Goal: Task Accomplishment & Management: Manage account settings

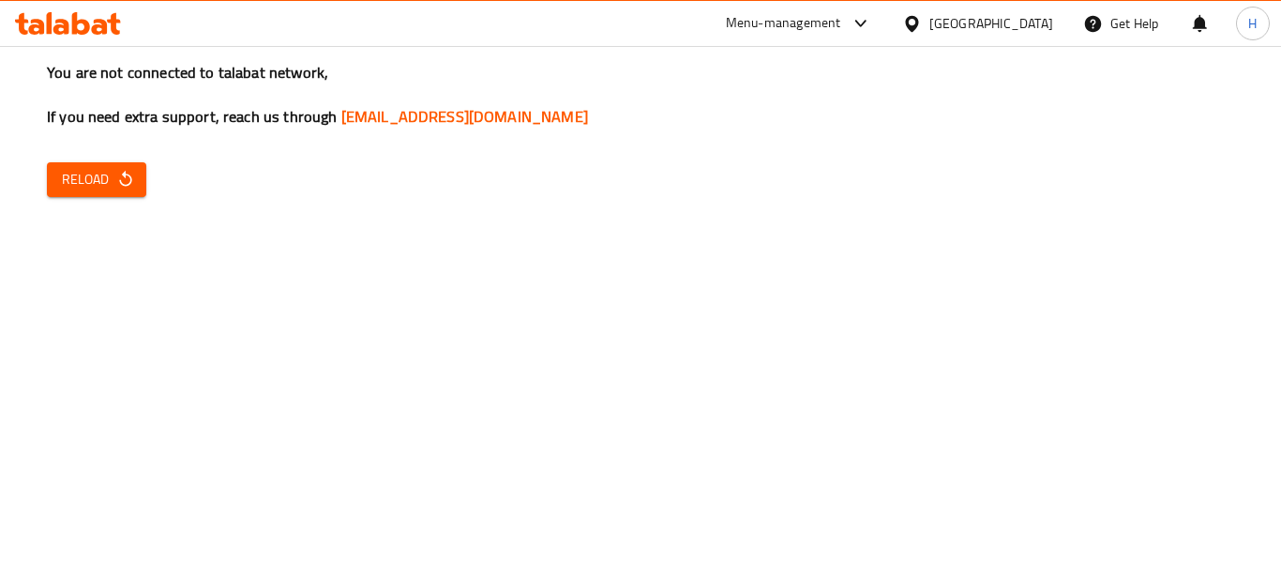
click at [939, 11] on div "United Arab Emirates" at bounding box center [977, 23] width 181 height 45
click at [925, 38] on div "United Arab Emirates" at bounding box center [977, 23] width 181 height 45
click at [930, 25] on div "United Arab Emirates" at bounding box center [991, 23] width 124 height 21
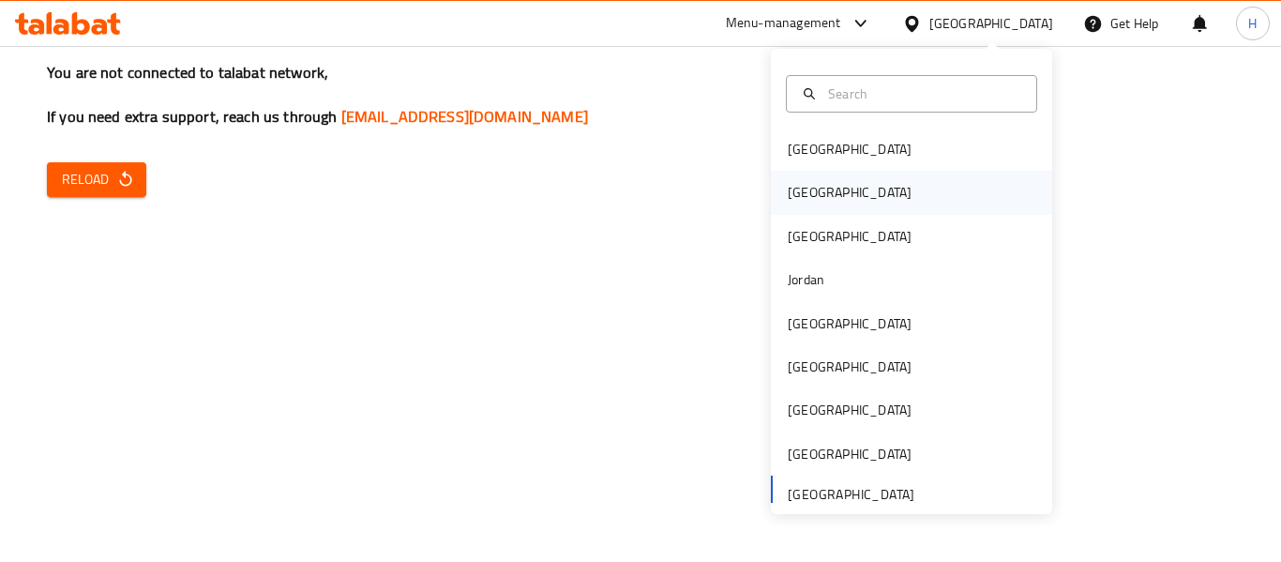
click at [856, 198] on div "[GEOGRAPHIC_DATA]" at bounding box center [911, 192] width 281 height 43
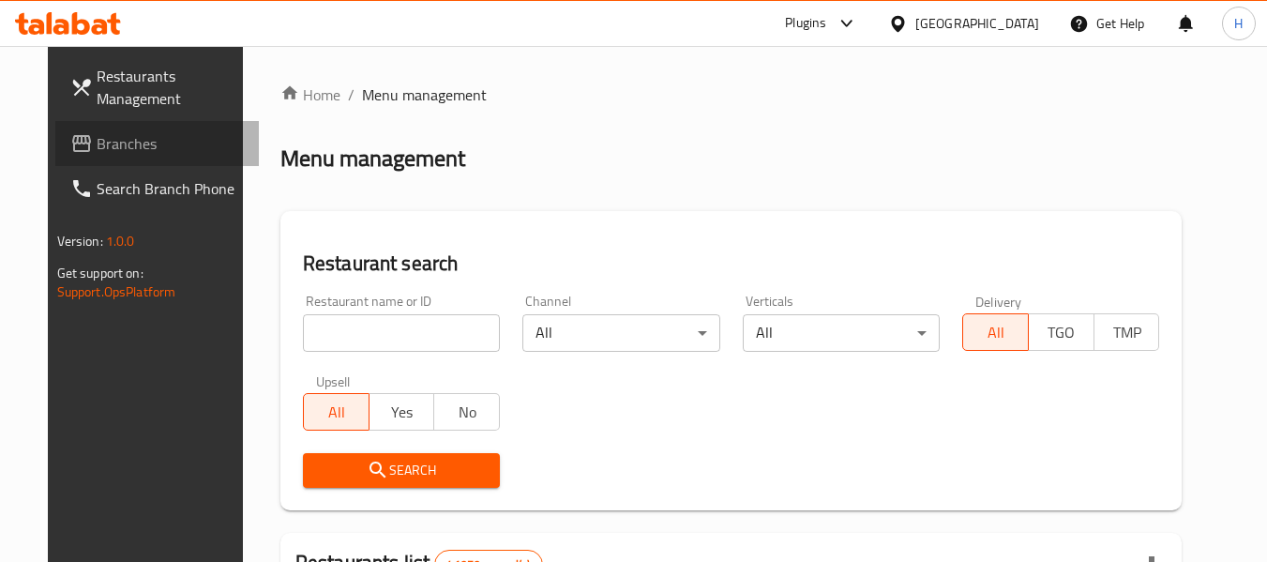
click at [109, 140] on span "Branches" at bounding box center [171, 143] width 148 height 23
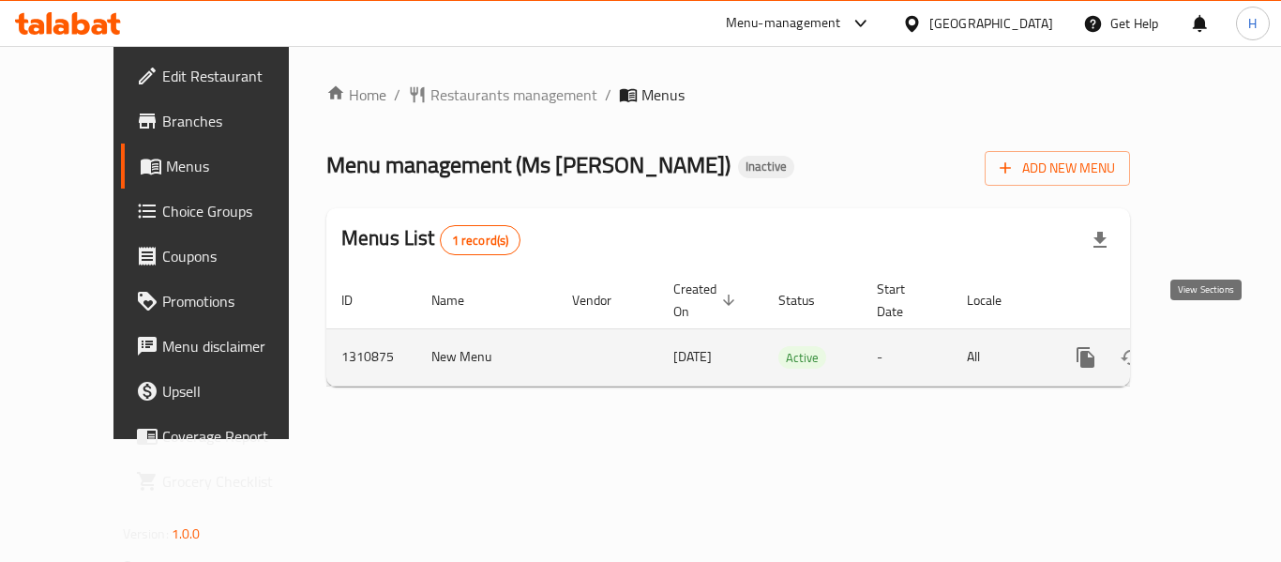
click at [1209, 346] on icon "enhanced table" at bounding box center [1220, 357] width 23 height 23
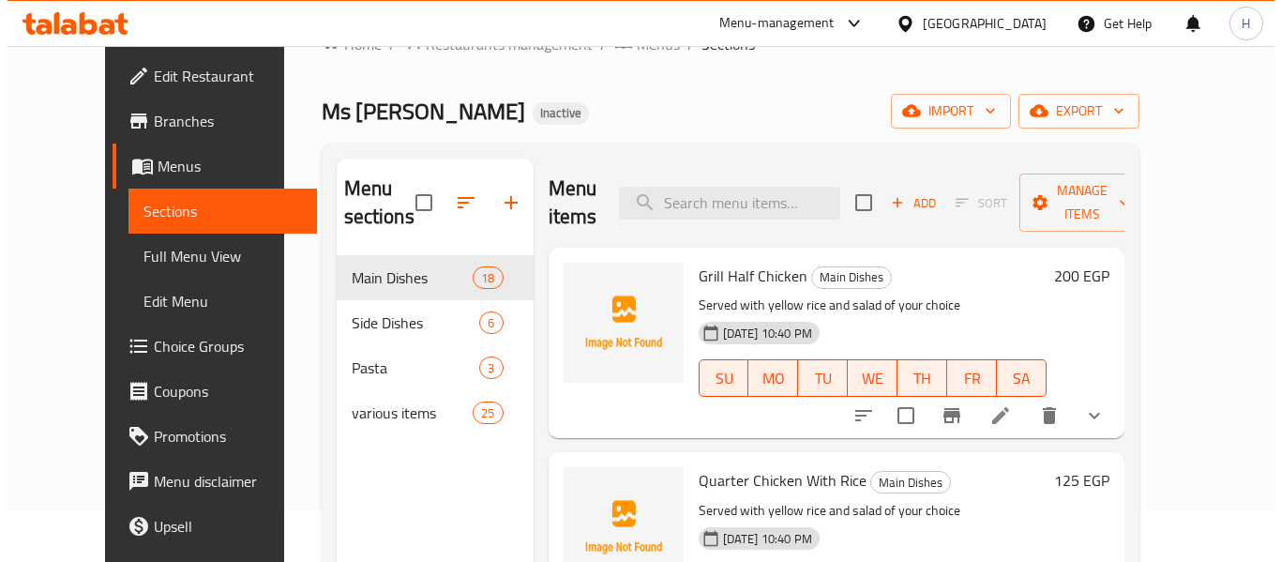
scroll to position [94, 0]
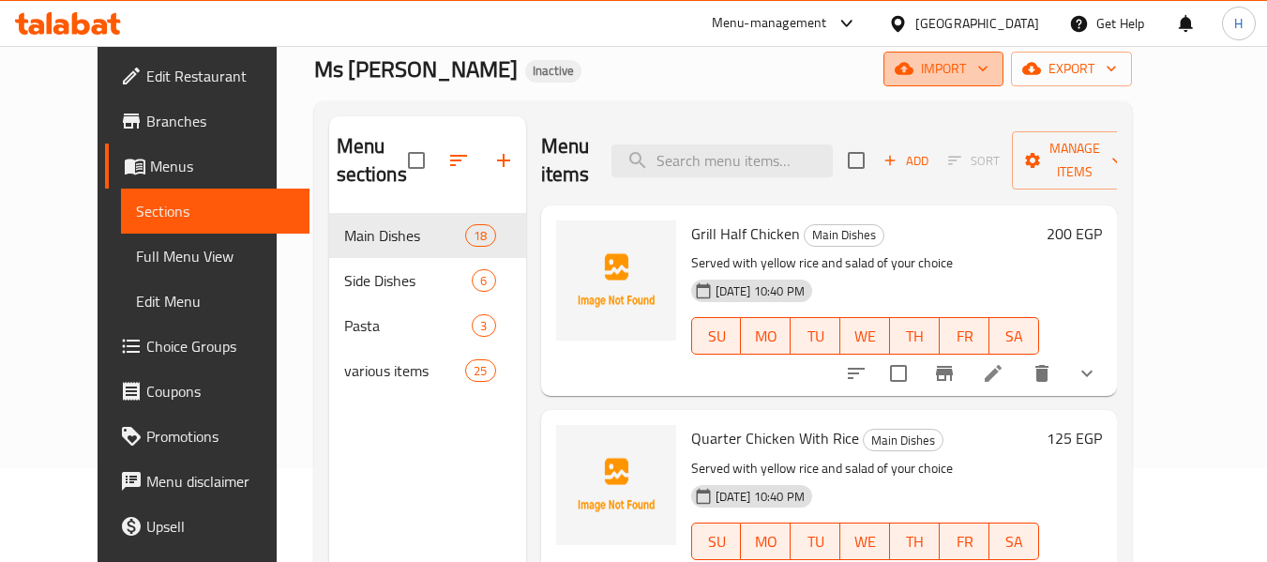
click at [988, 70] on span "import" at bounding box center [943, 68] width 90 height 23
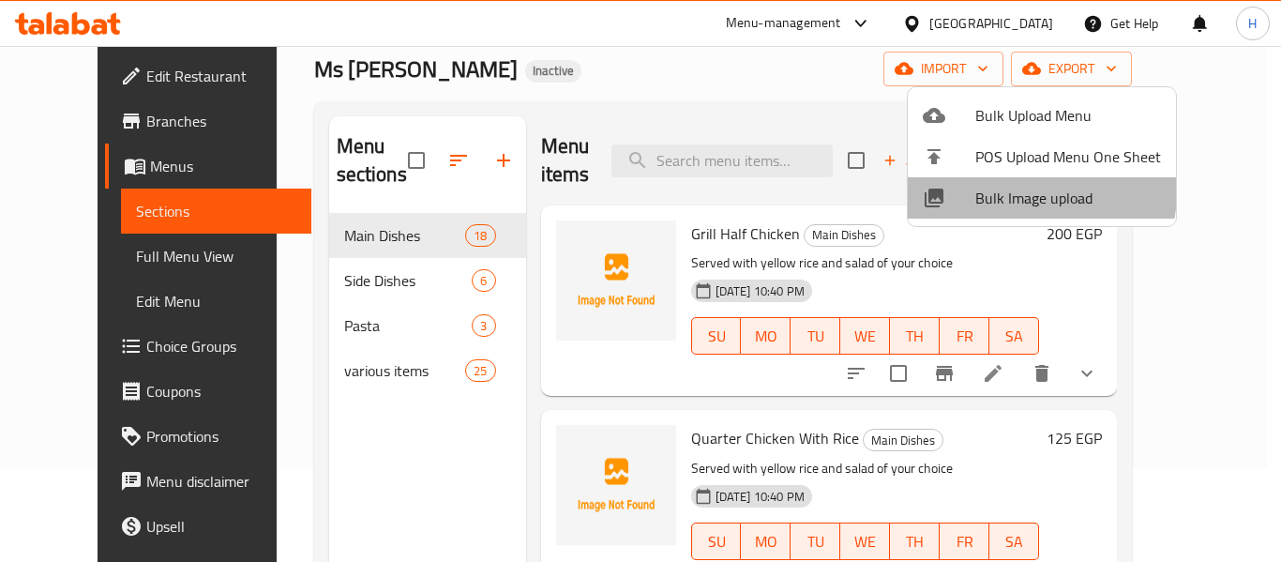
click at [1035, 192] on span "Bulk Image upload" at bounding box center [1068, 198] width 186 height 23
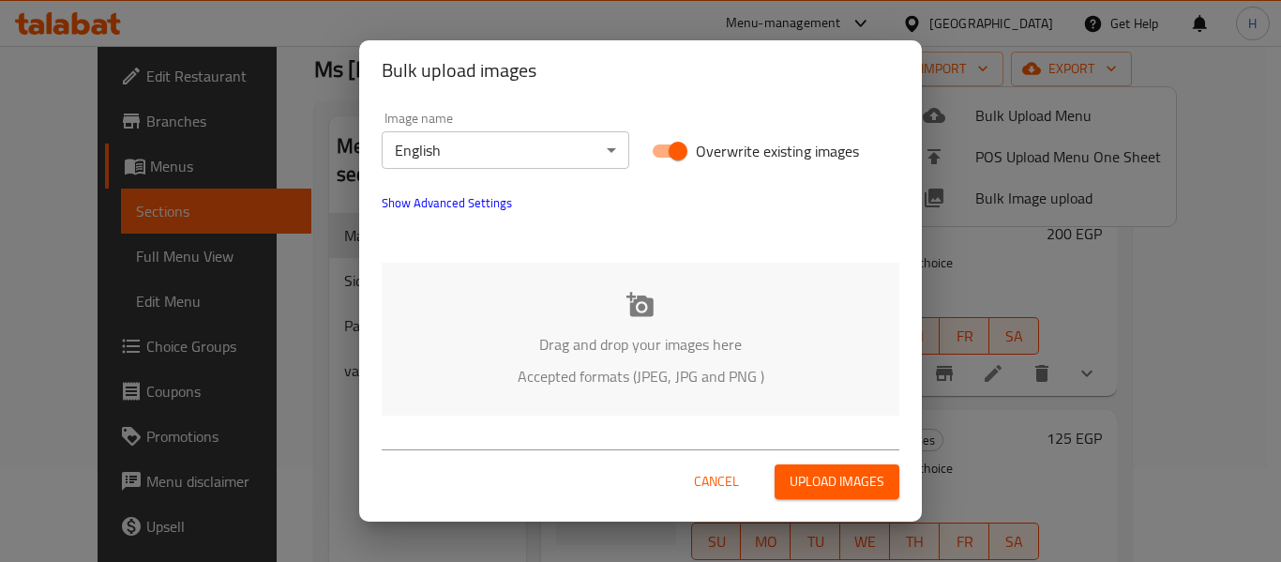
click at [528, 330] on div "Drag and drop your images here Accepted formats (JPEG, JPG and PNG )" at bounding box center [641, 339] width 518 height 153
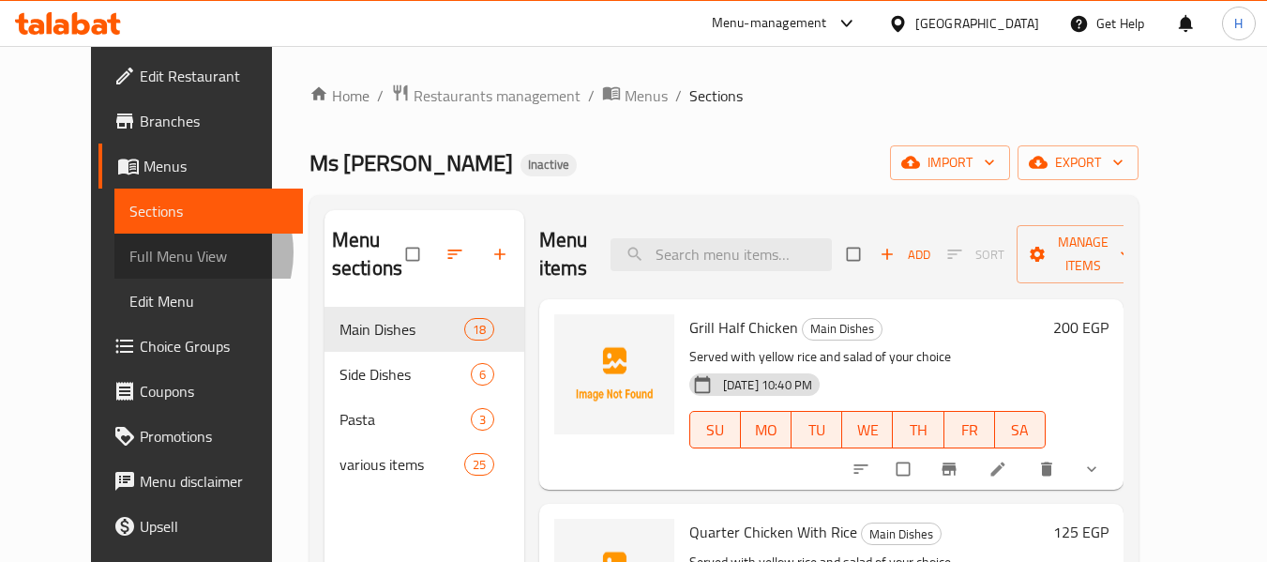
click at [129, 252] on span "Full Menu View" at bounding box center [208, 256] width 158 height 23
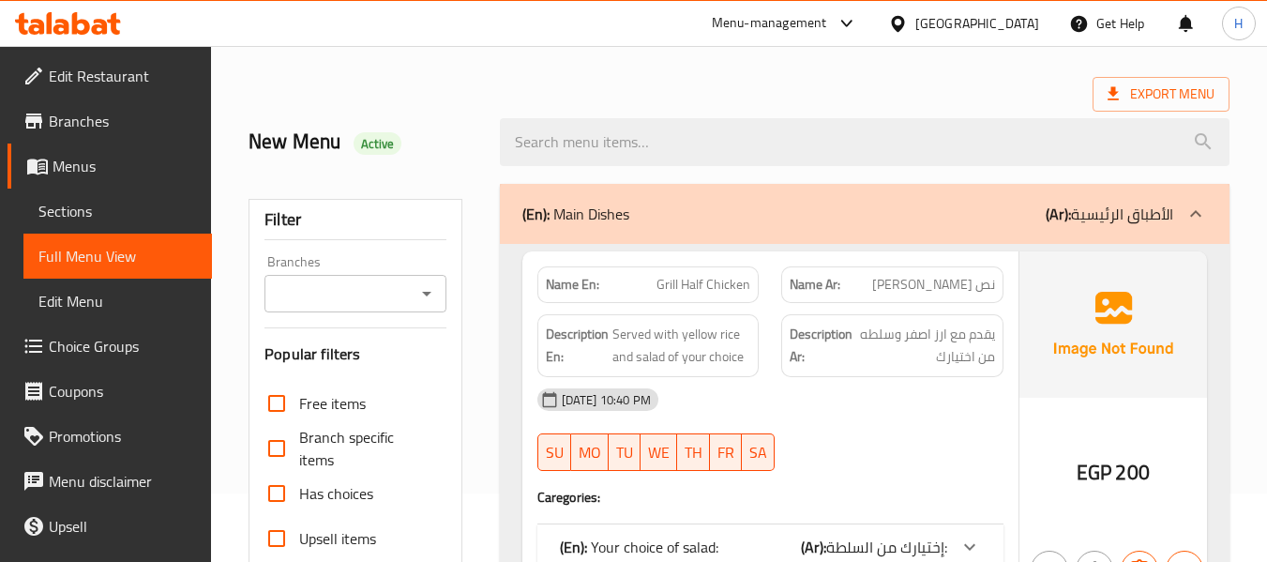
scroll to position [563, 0]
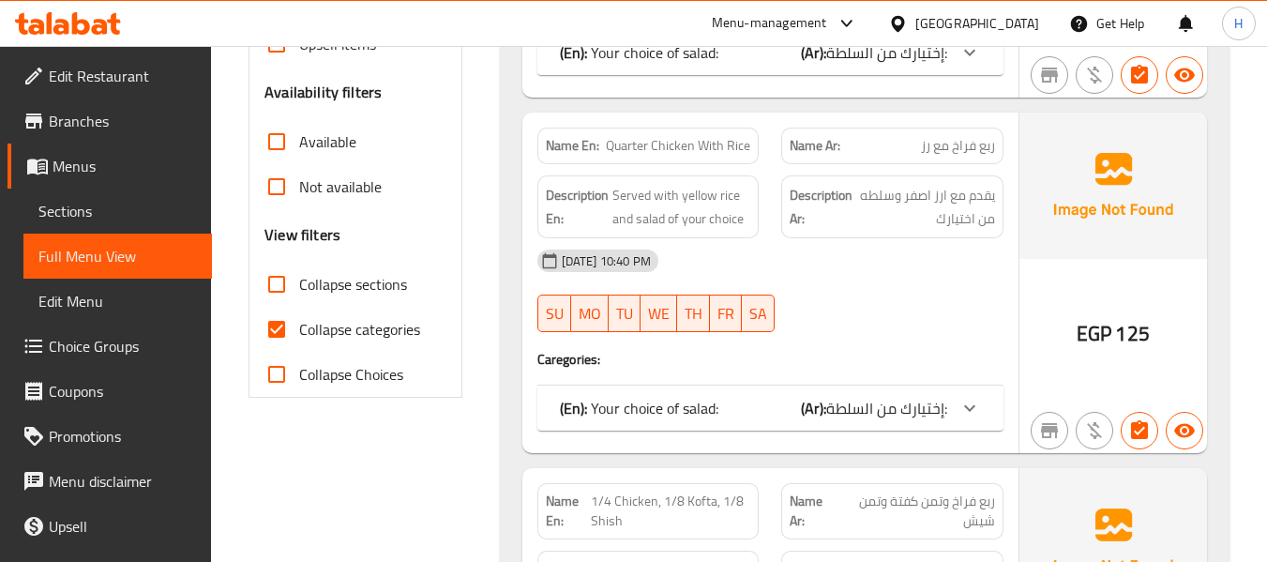
click at [357, 286] on span "Collapse sections" at bounding box center [353, 284] width 108 height 23
click at [299, 286] on input "Collapse sections" at bounding box center [276, 284] width 45 height 45
checkbox input "true"
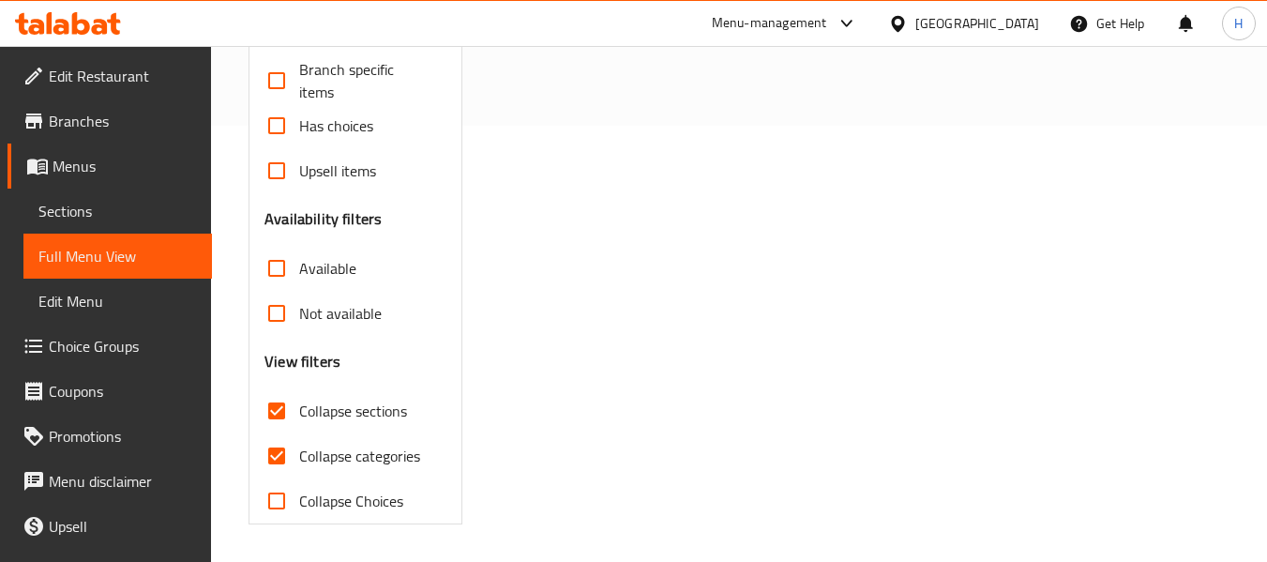
click at [337, 449] on span "Collapse categories" at bounding box center [359, 455] width 121 height 23
click at [299, 449] on input "Collapse categories" at bounding box center [276, 455] width 45 height 45
checkbox input "false"
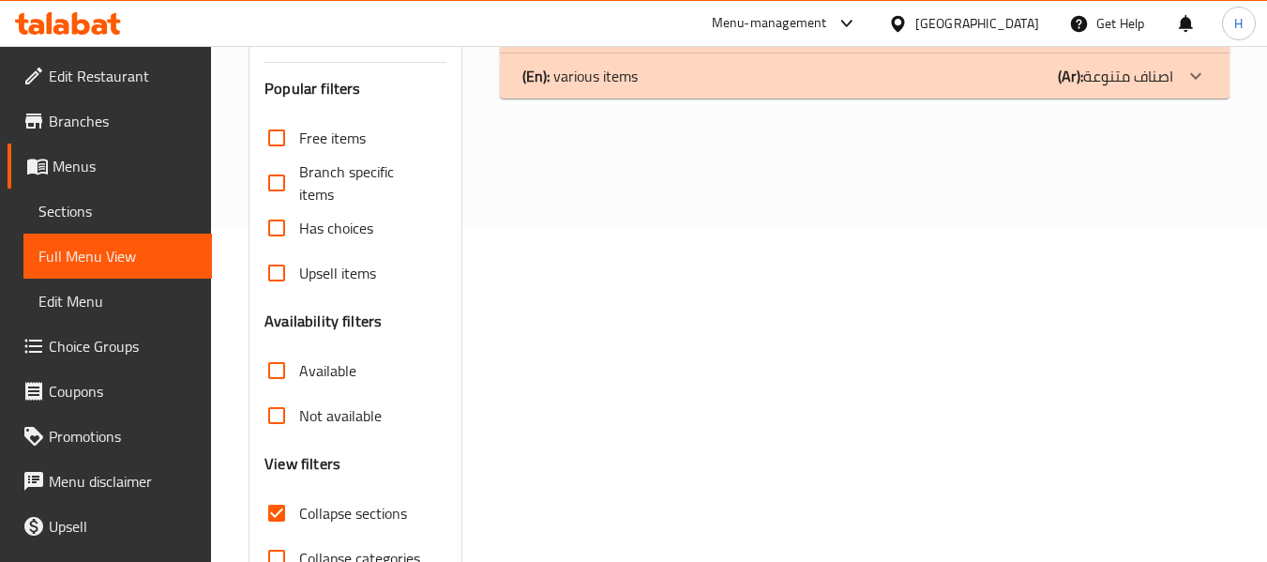
scroll to position [155, 0]
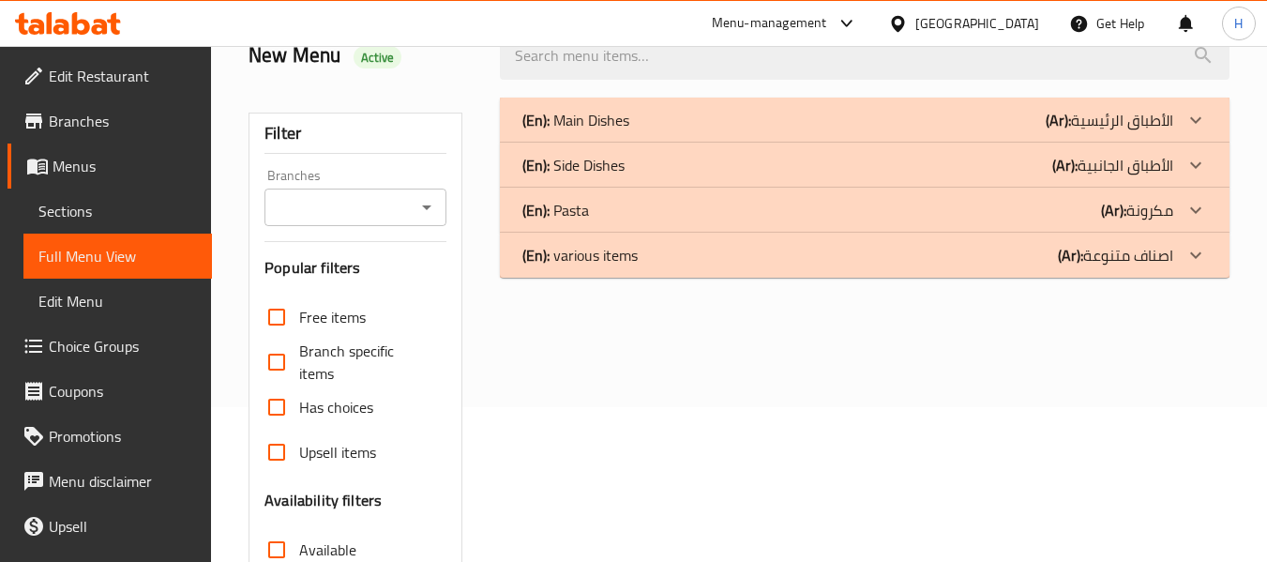
click at [601, 171] on p "(En): Side Dishes" at bounding box center [573, 165] width 102 height 23
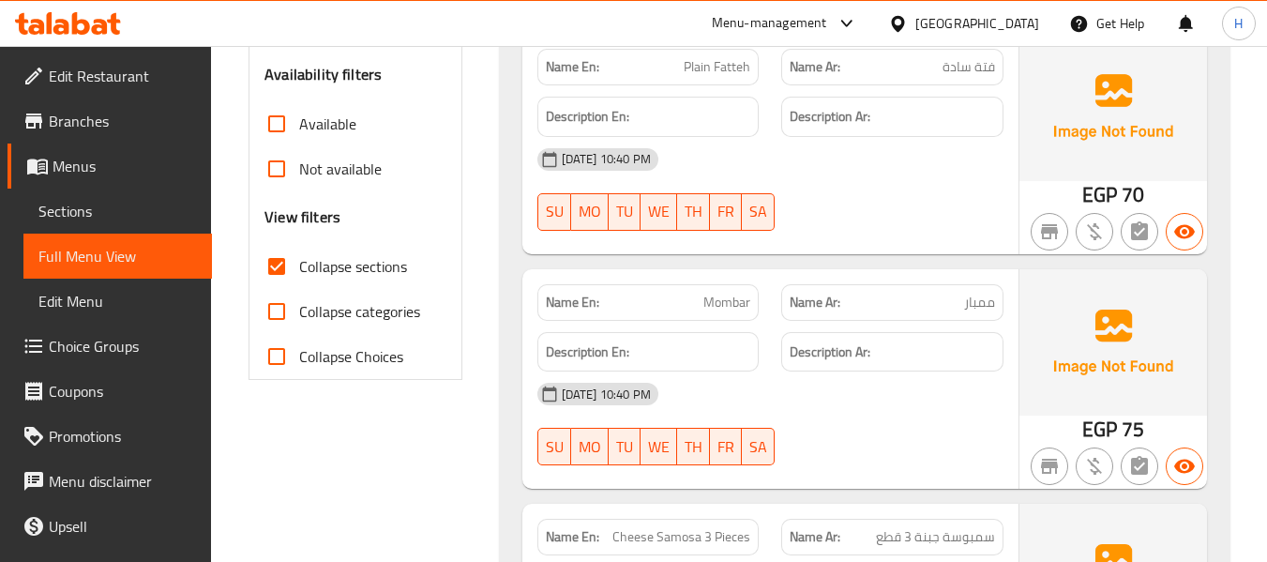
scroll to position [641, 0]
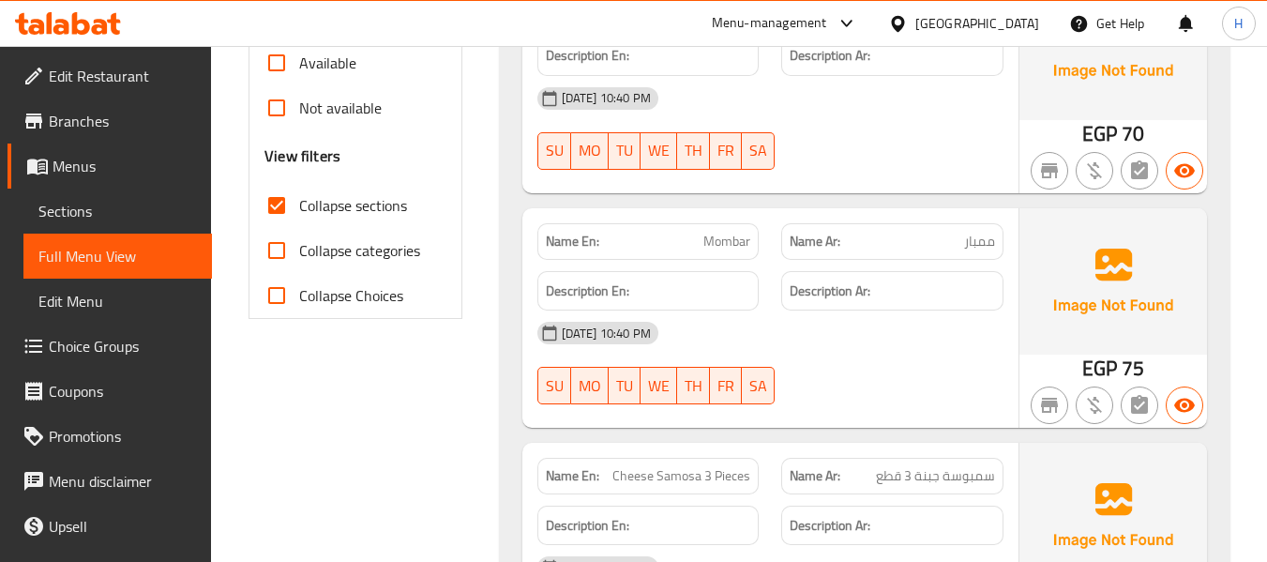
click at [999, 393] on div at bounding box center [892, 404] width 245 height 23
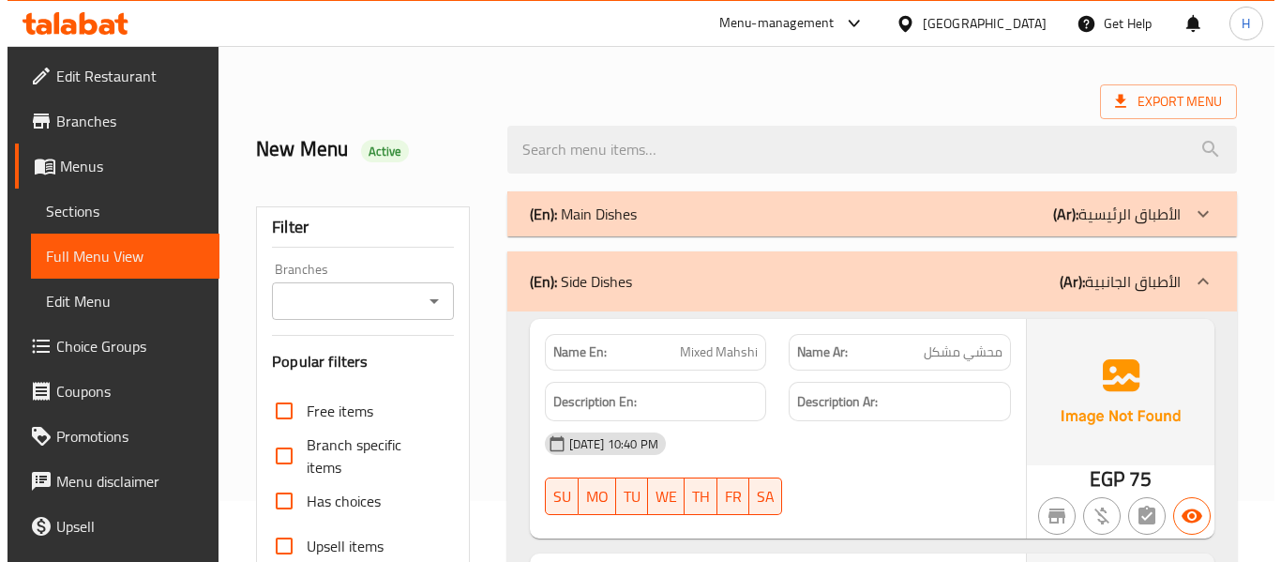
scroll to position [0, 0]
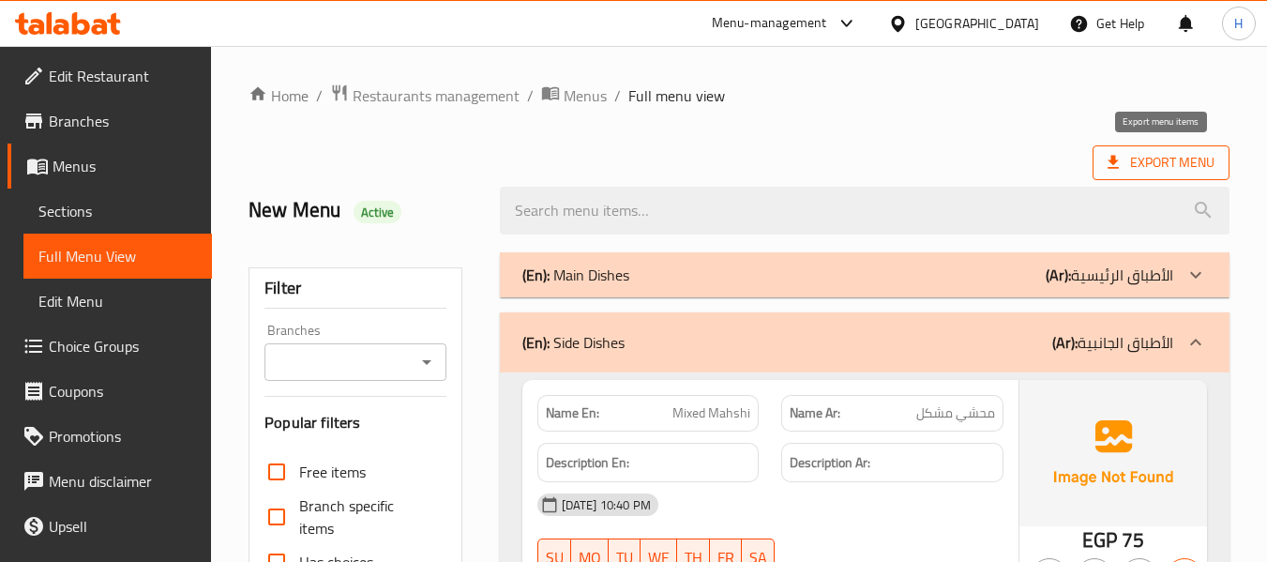
click at [1182, 159] on span "Export Menu" at bounding box center [1160, 162] width 107 height 23
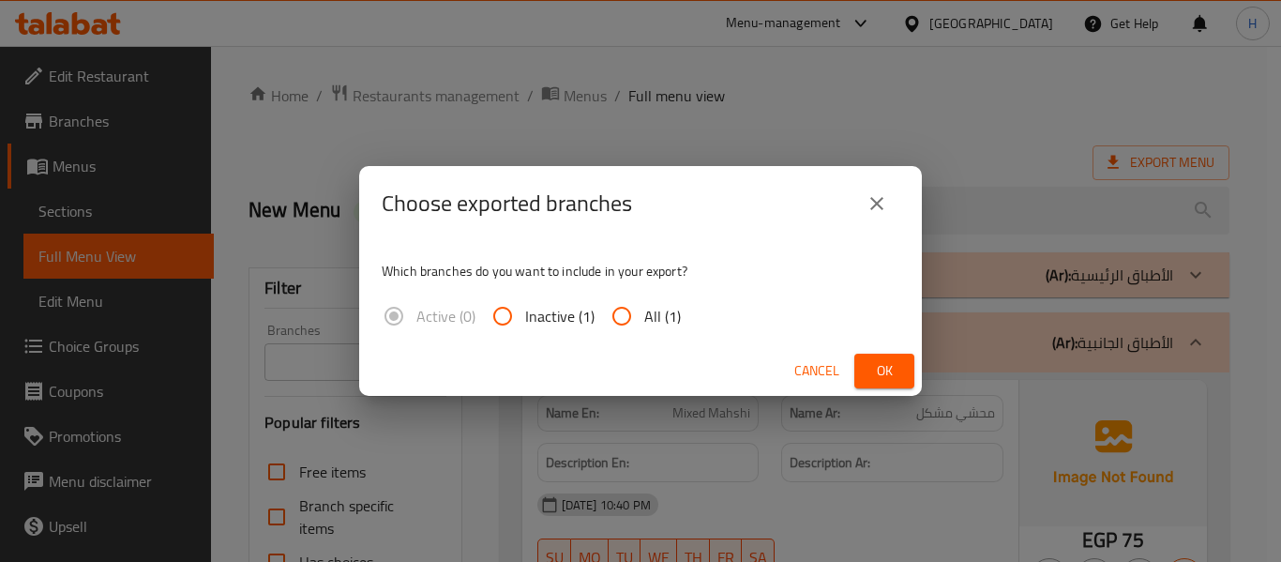
click at [663, 326] on span "All (1)" at bounding box center [662, 316] width 37 height 23
click at [644, 326] on input "All (1)" at bounding box center [621, 315] width 45 height 45
radio input "true"
click at [891, 373] on span "Ok" at bounding box center [884, 370] width 30 height 23
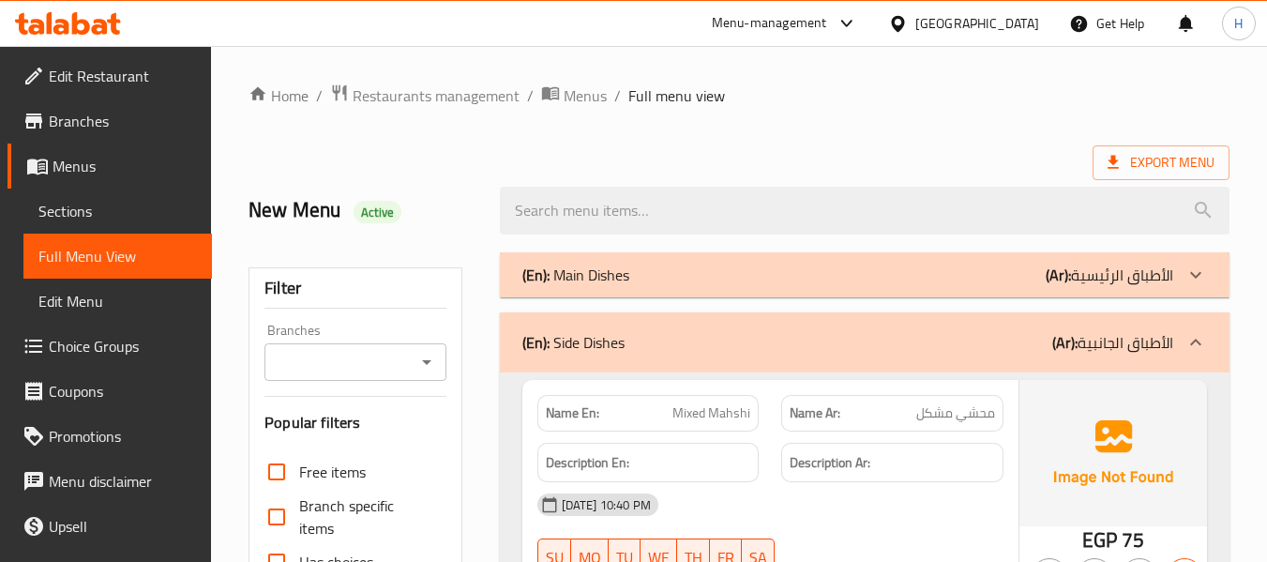
click at [123, 197] on link "Sections" at bounding box center [117, 210] width 188 height 45
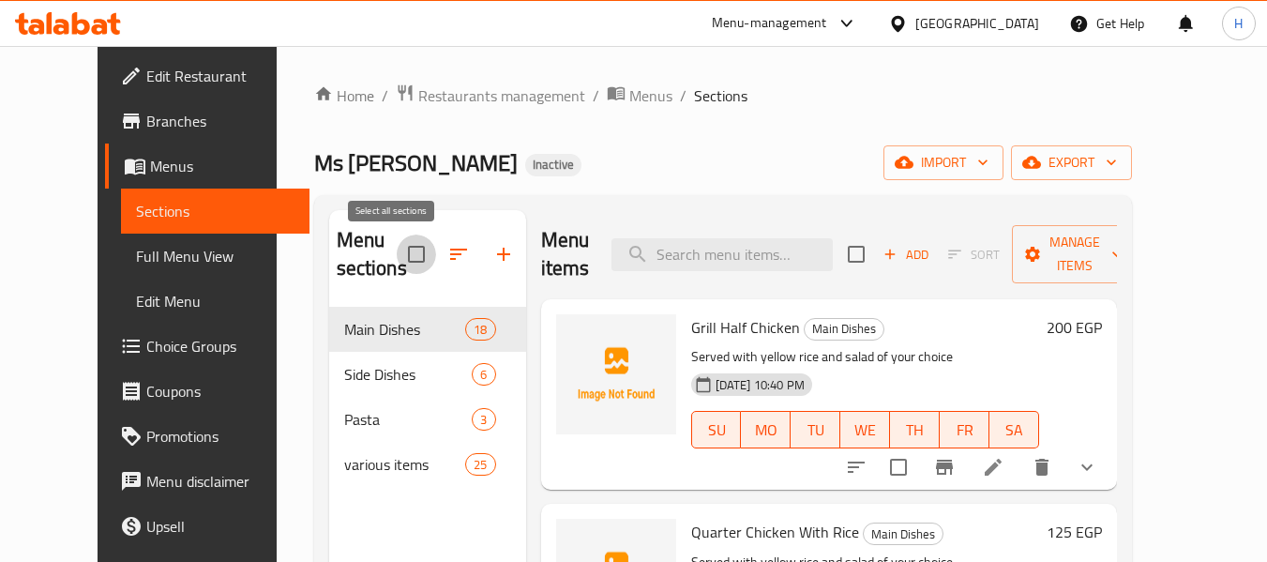
click at [397, 244] on input "checkbox" at bounding box center [416, 253] width 39 height 39
checkbox input "true"
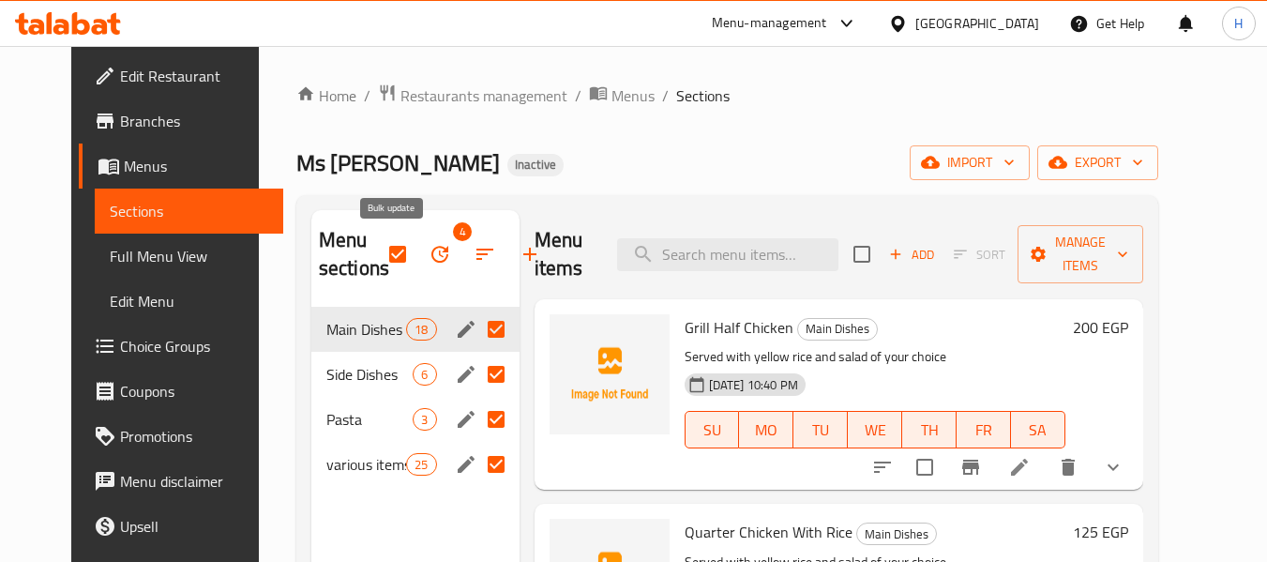
click at [431, 250] on icon "button" at bounding box center [439, 254] width 17 height 17
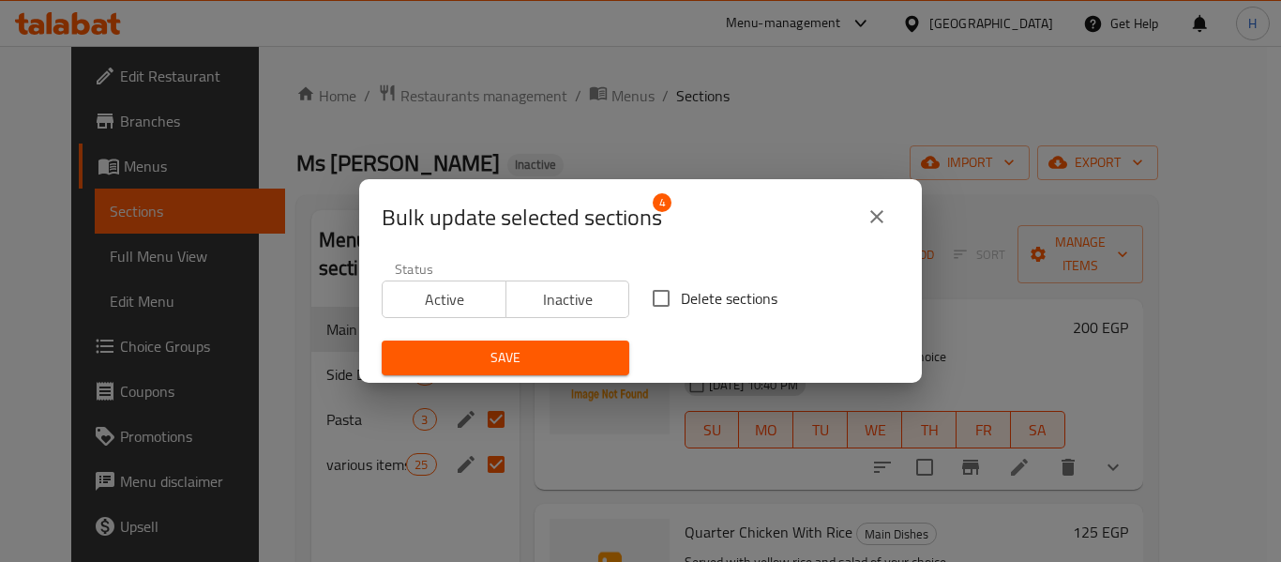
click at [705, 306] on span "Delete sections" at bounding box center [729, 298] width 97 height 23
click at [681, 306] on input "Delete sections" at bounding box center [660, 297] width 39 height 39
checkbox input "true"
click at [538, 370] on button "Save" at bounding box center [506, 357] width 248 height 35
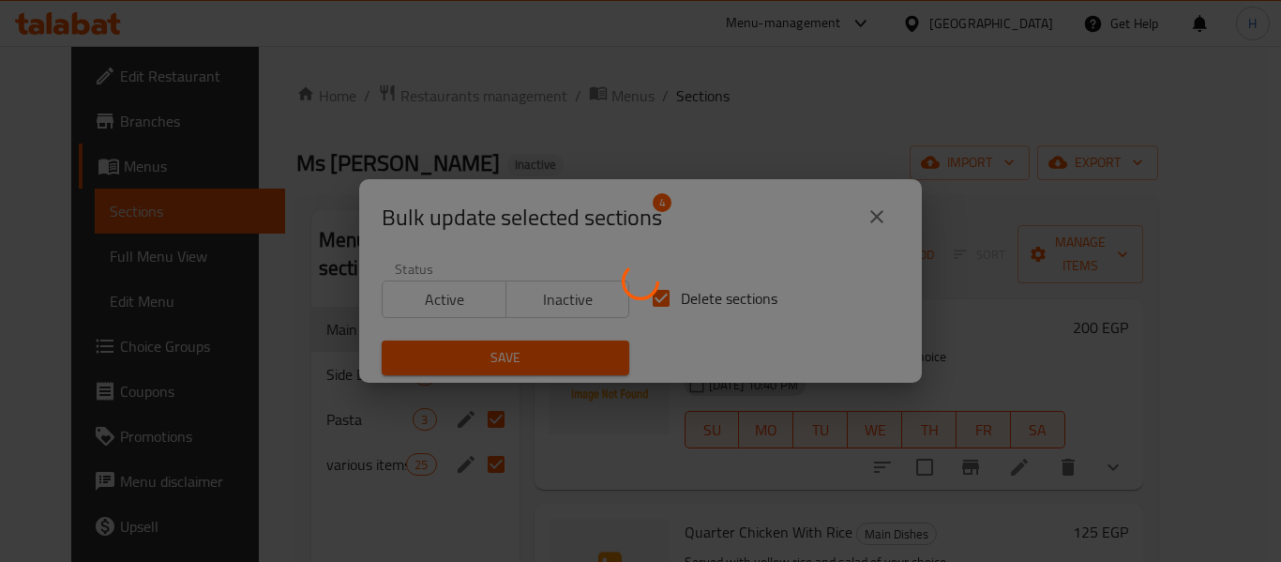
checkbox input "false"
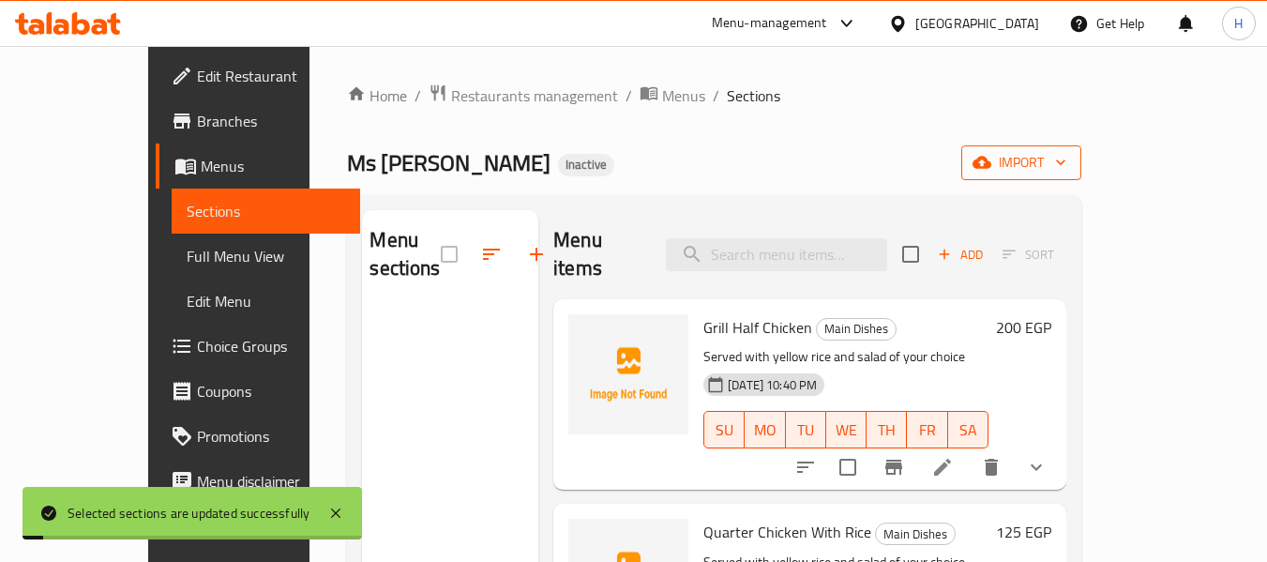
click at [1081, 146] on button "import" at bounding box center [1021, 162] width 120 height 35
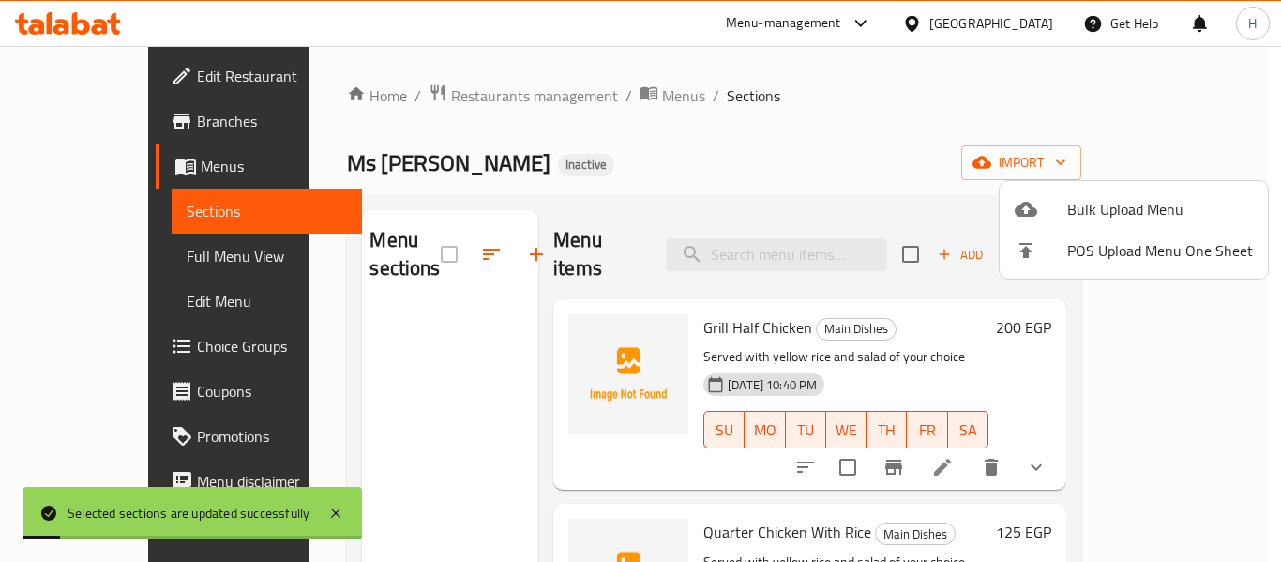
click at [1148, 202] on span "Bulk Upload Menu" at bounding box center [1160, 209] width 186 height 23
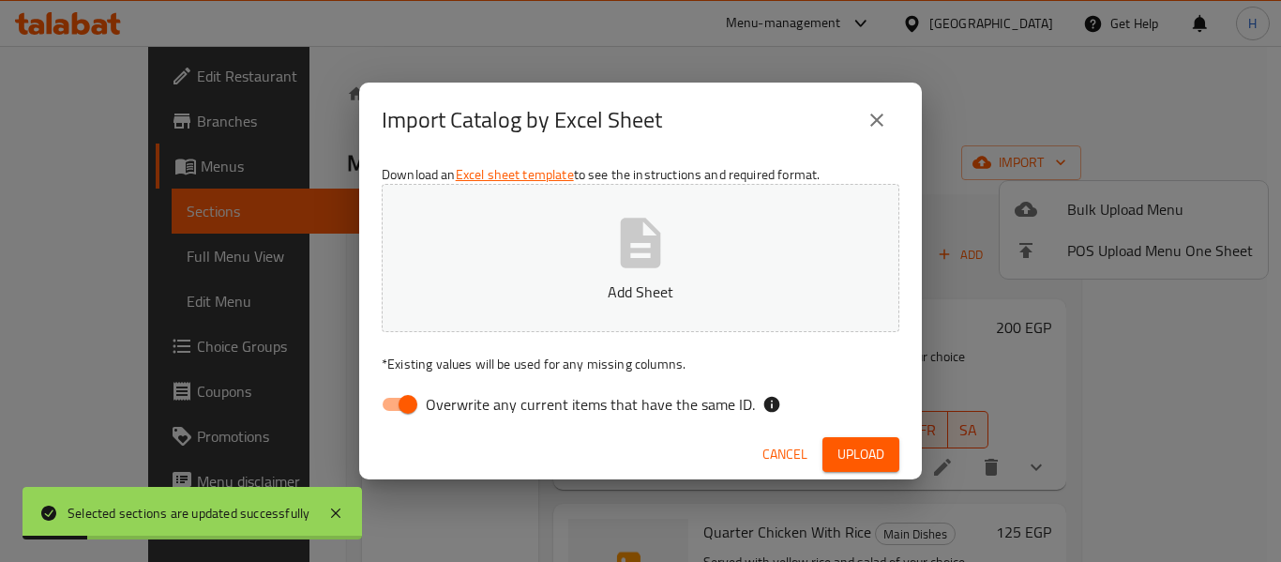
click at [388, 416] on input "Overwrite any current items that have the same ID." at bounding box center [407, 404] width 107 height 36
checkbox input "false"
click at [539, 293] on p "Add Sheet" at bounding box center [640, 291] width 459 height 23
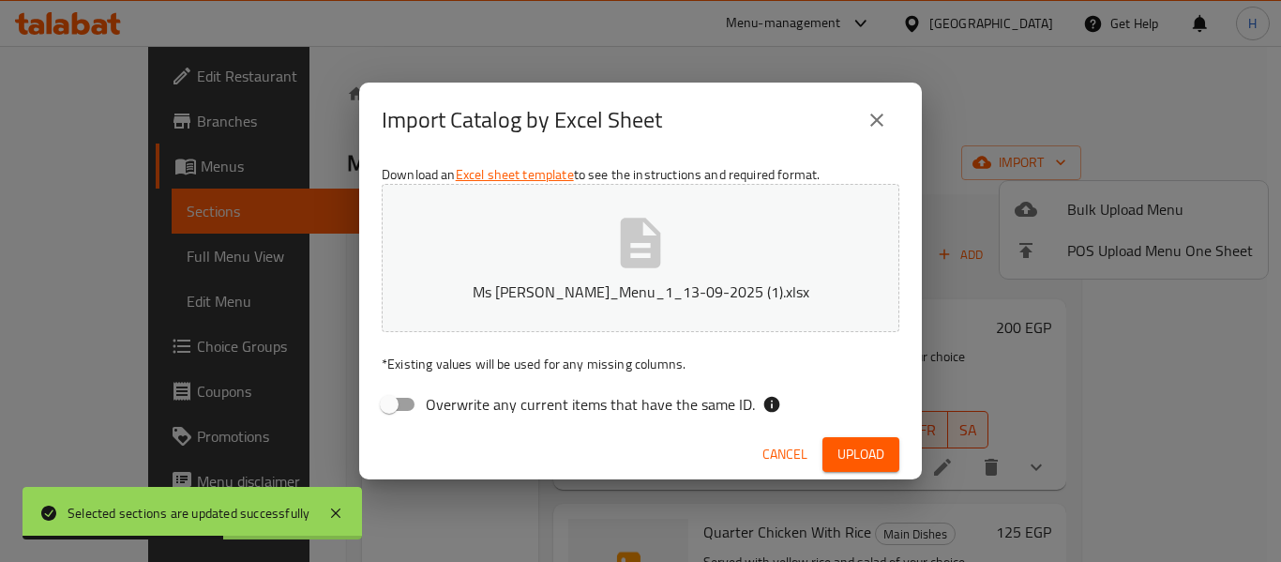
click at [834, 433] on div "Cancel Upload" at bounding box center [640, 454] width 563 height 50
click at [840, 443] on span "Upload" at bounding box center [860, 454] width 47 height 23
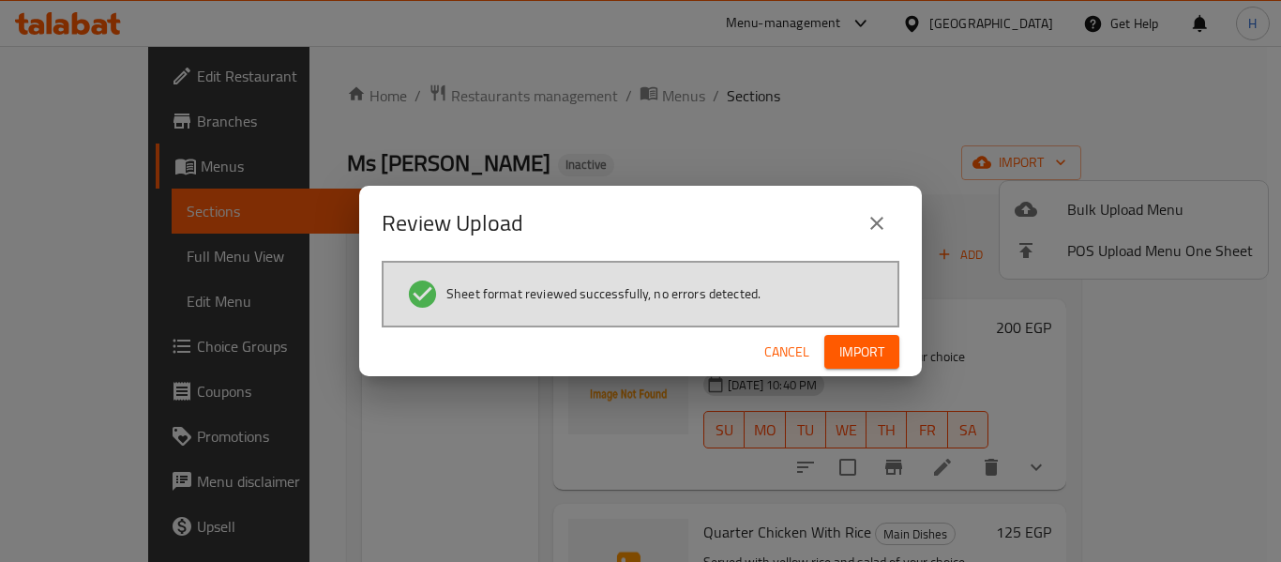
click at [876, 355] on span "Import" at bounding box center [861, 351] width 45 height 23
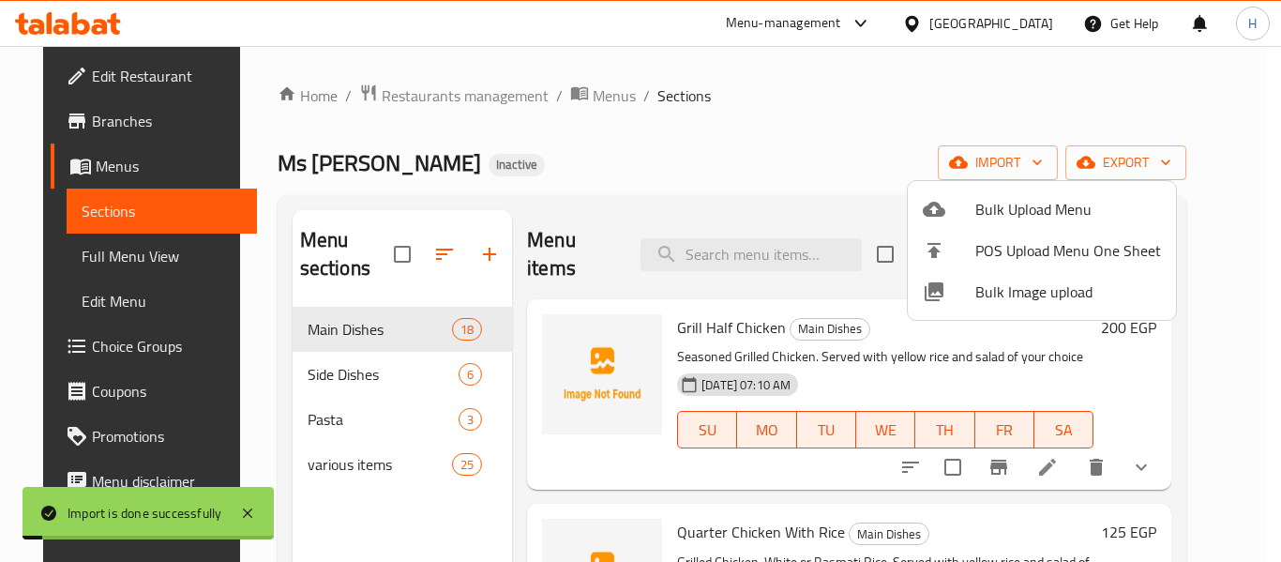
click at [853, 182] on div at bounding box center [640, 281] width 1281 height 562
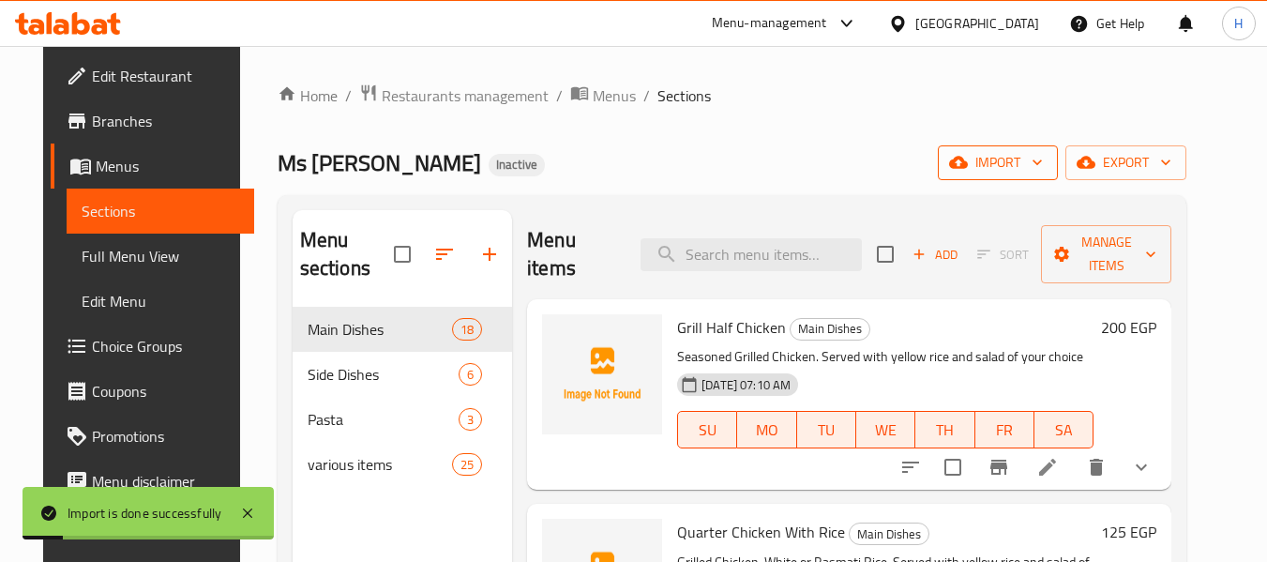
click at [1043, 162] on span "import" at bounding box center [998, 162] width 90 height 23
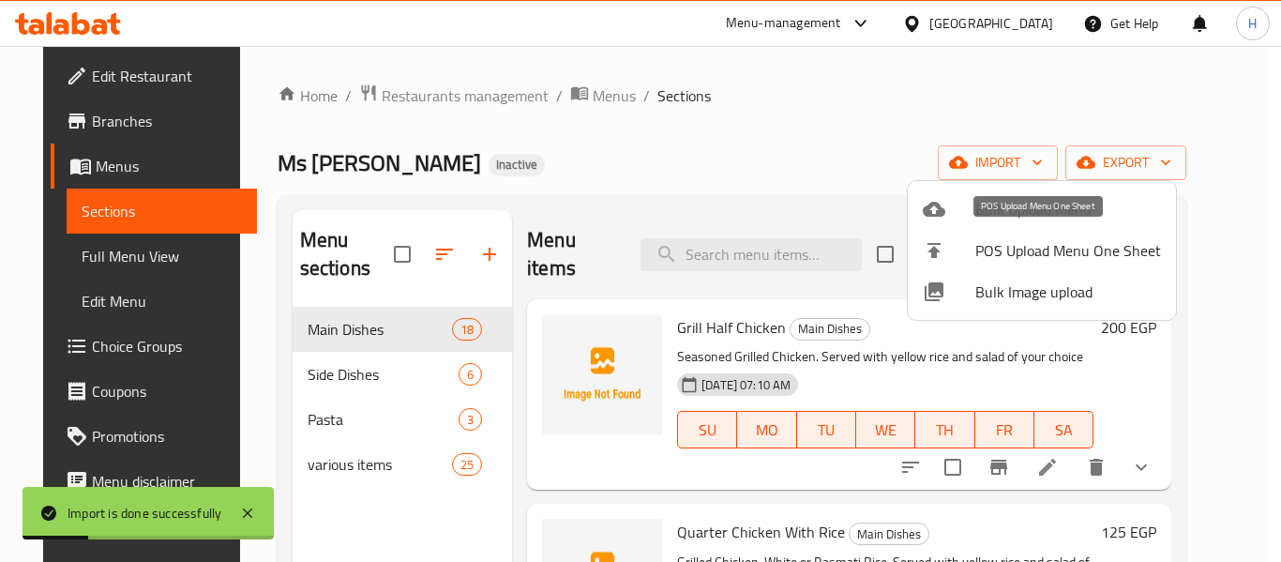
click at [1023, 294] on span "Bulk Image upload" at bounding box center [1068, 291] width 186 height 23
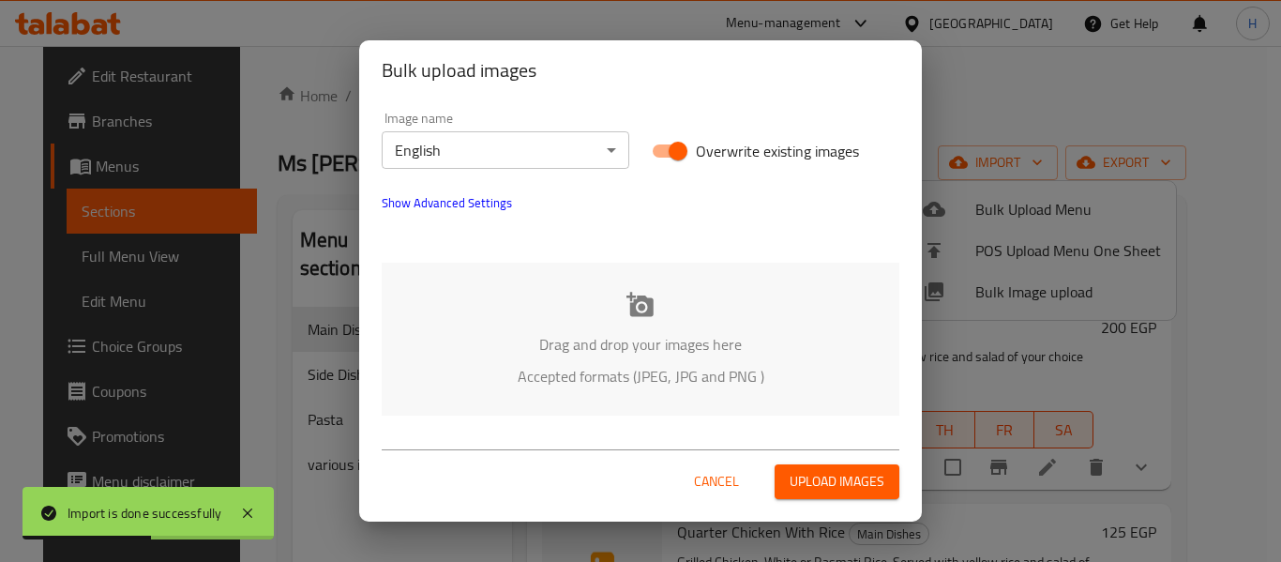
click at [658, 309] on div "Drag and drop your images here Accepted formats (JPEG, JPG and PNG )" at bounding box center [641, 339] width 518 height 153
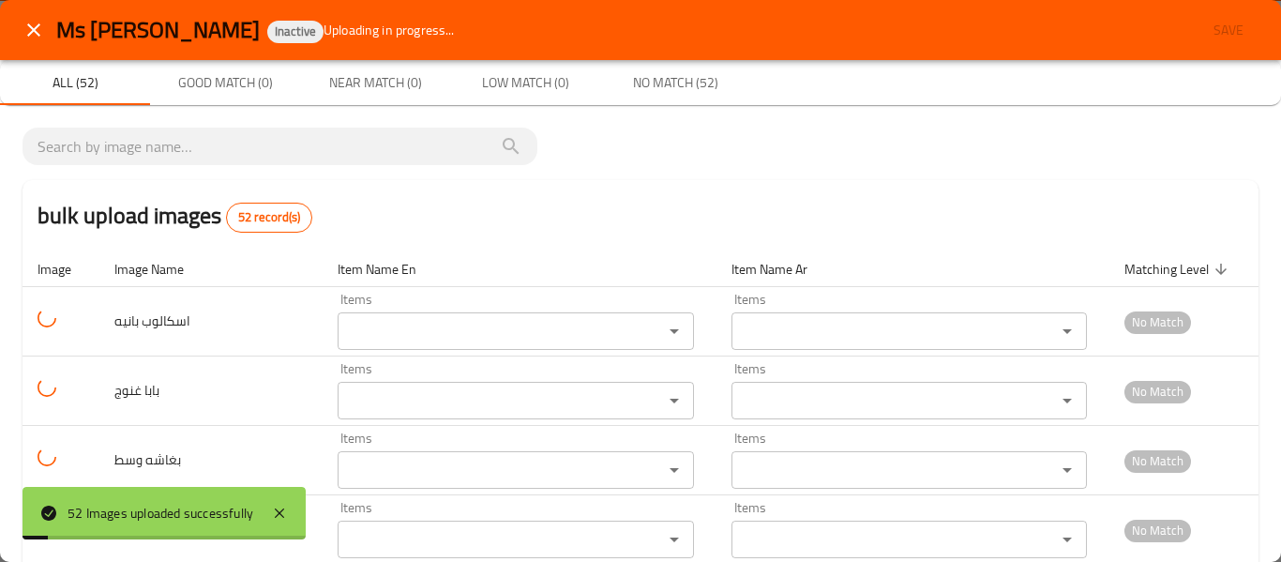
click at [48, 4] on div "Ms Fathiya Inactive Uploading in progress... Save" at bounding box center [640, 30] width 1281 height 60
click at [26, 36] on icon "close" at bounding box center [34, 30] width 23 height 23
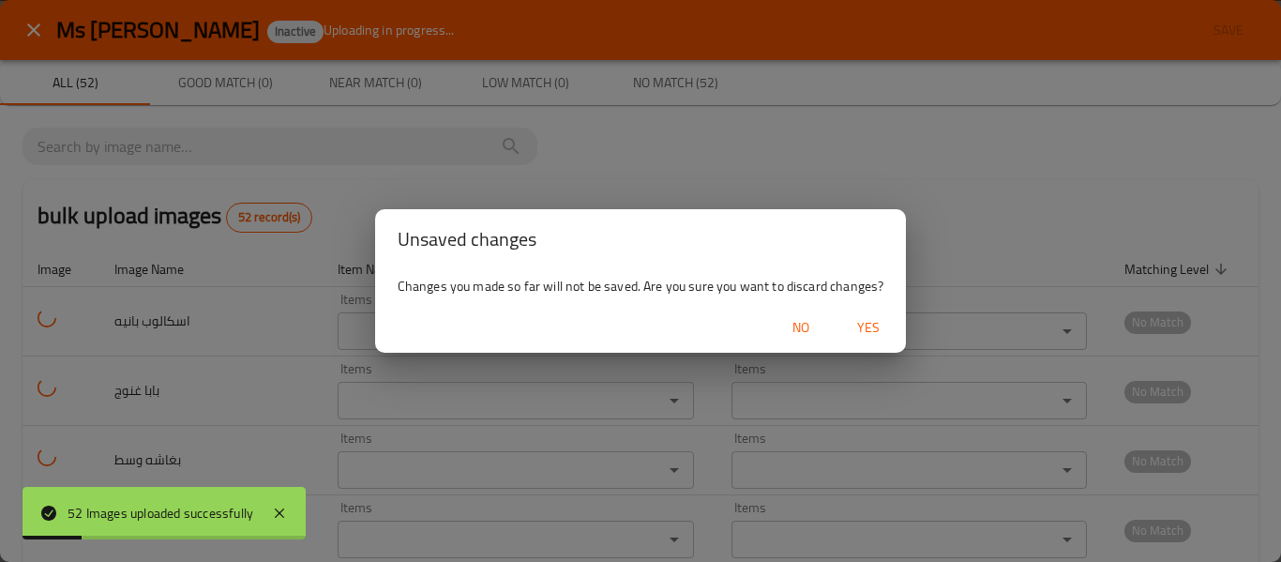
click at [880, 334] on span "Yes" at bounding box center [868, 327] width 45 height 23
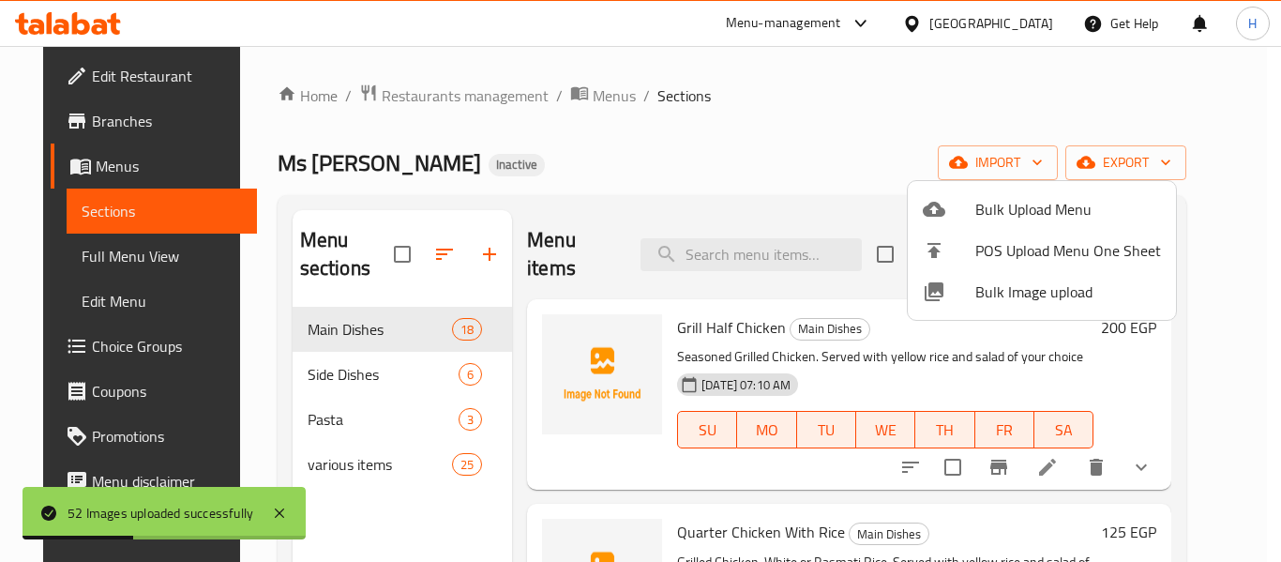
click at [949, 290] on div at bounding box center [949, 291] width 53 height 23
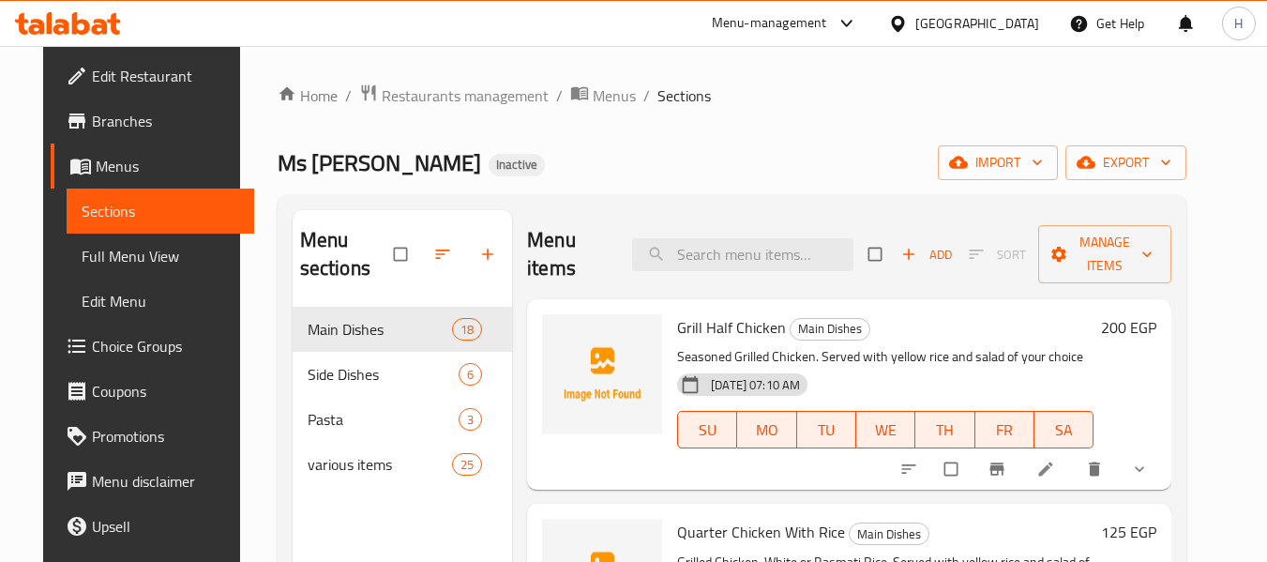
click at [1007, 143] on div "Home / Restaurants management / Menus / Sections Ms [PERSON_NAME] Inactive impo…" at bounding box center [732, 434] width 909 height 703
click at [1031, 156] on span "import" at bounding box center [998, 162] width 90 height 23
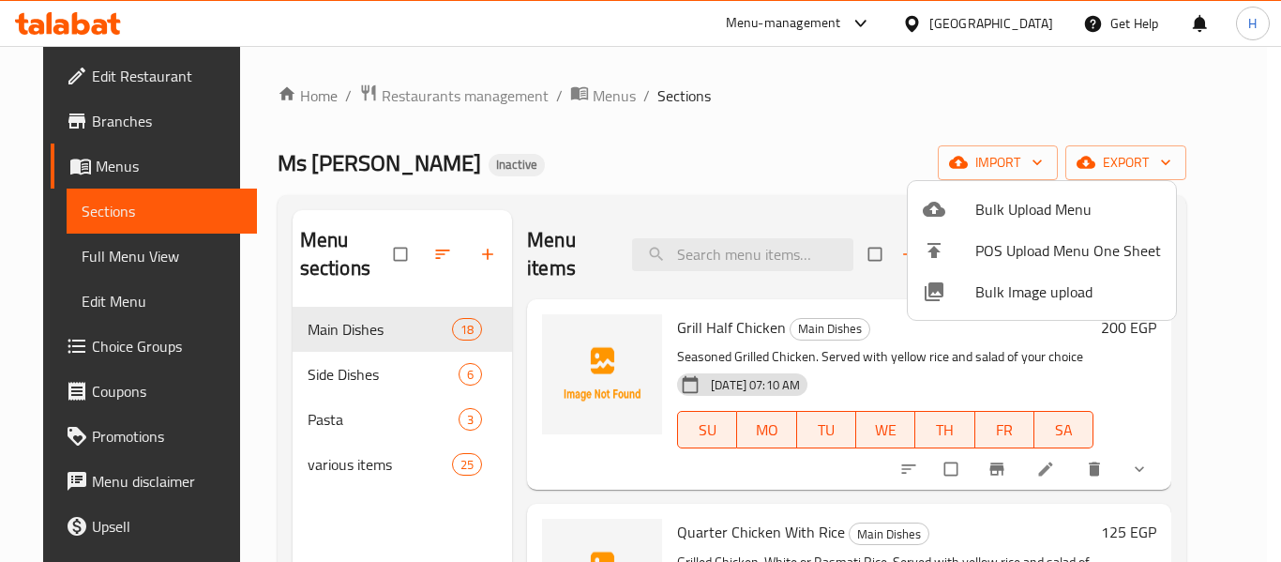
click at [1031, 280] on span "Bulk Image upload" at bounding box center [1068, 291] width 186 height 23
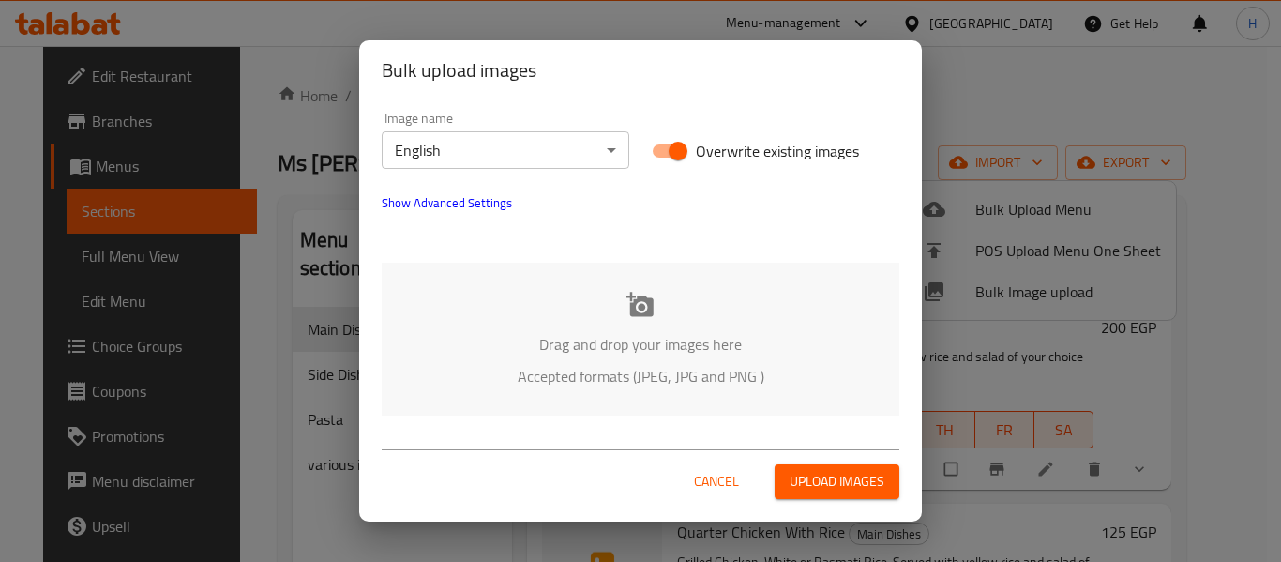
click at [507, 145] on body "​ Menu-management Egypt Get Help H Edit Restaurant Branches Menus Sections Full…" at bounding box center [640, 304] width 1281 height 516
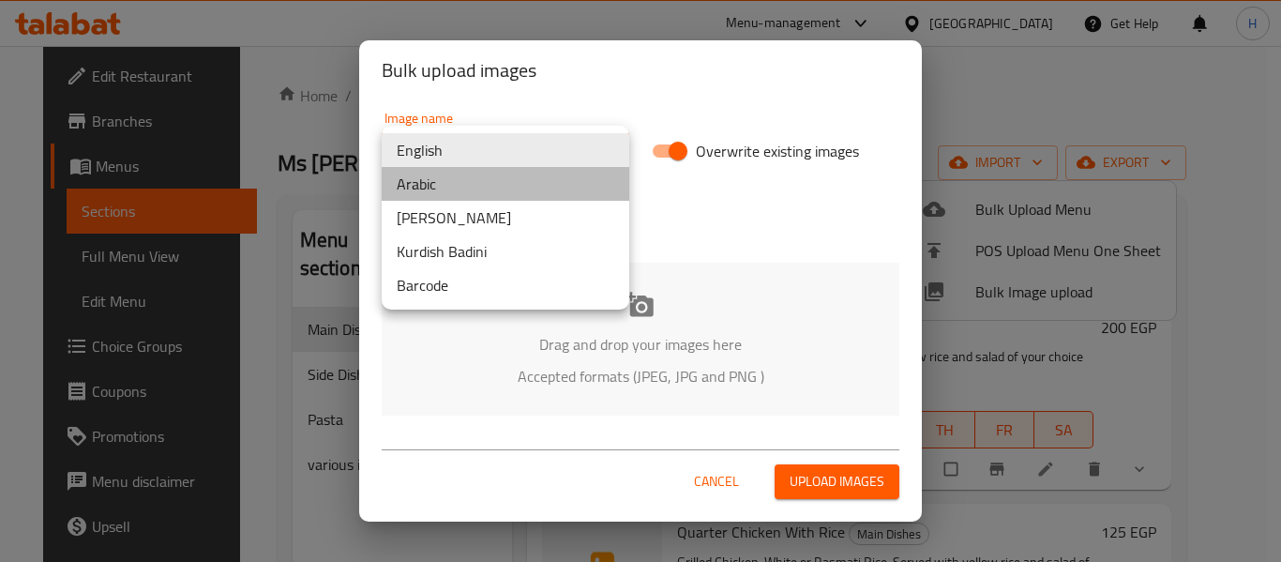
click at [491, 190] on li "Arabic" at bounding box center [506, 184] width 248 height 34
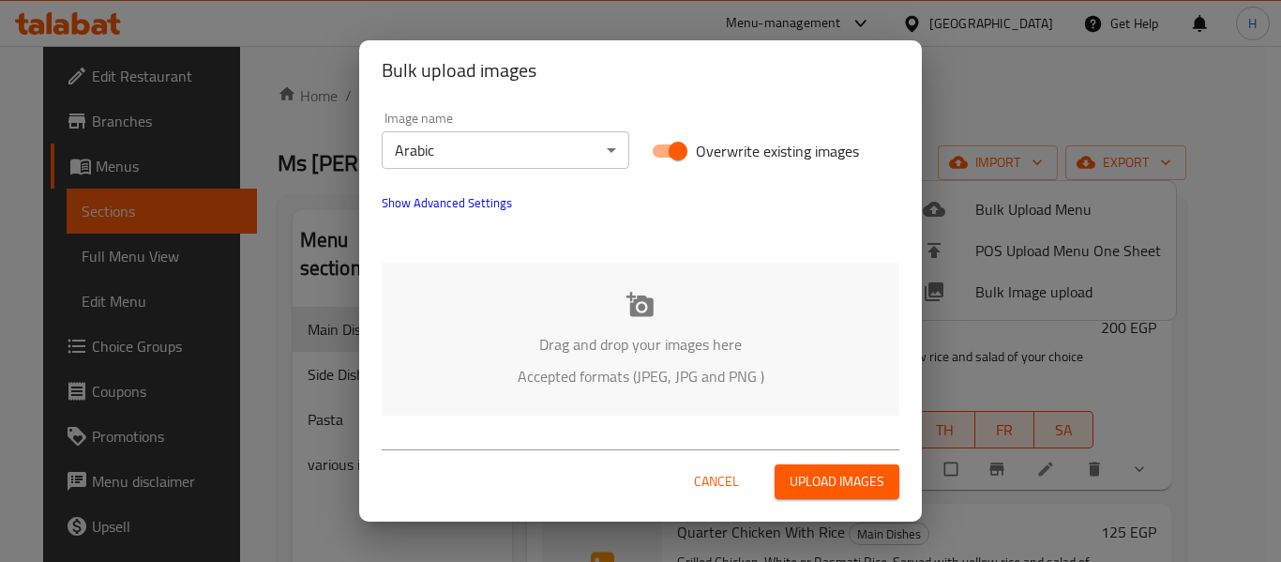
click at [572, 293] on div "Drag and drop your images here Accepted formats (JPEG, JPG and PNG )" at bounding box center [641, 339] width 518 height 153
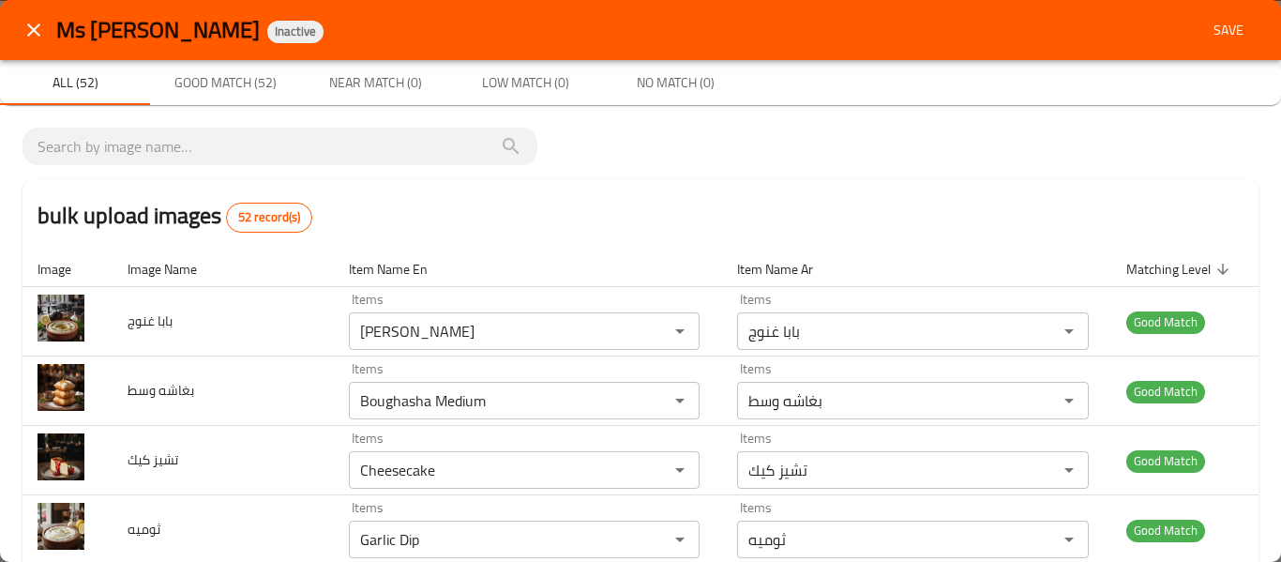
click at [1227, 24] on span "Save" at bounding box center [1228, 30] width 45 height 23
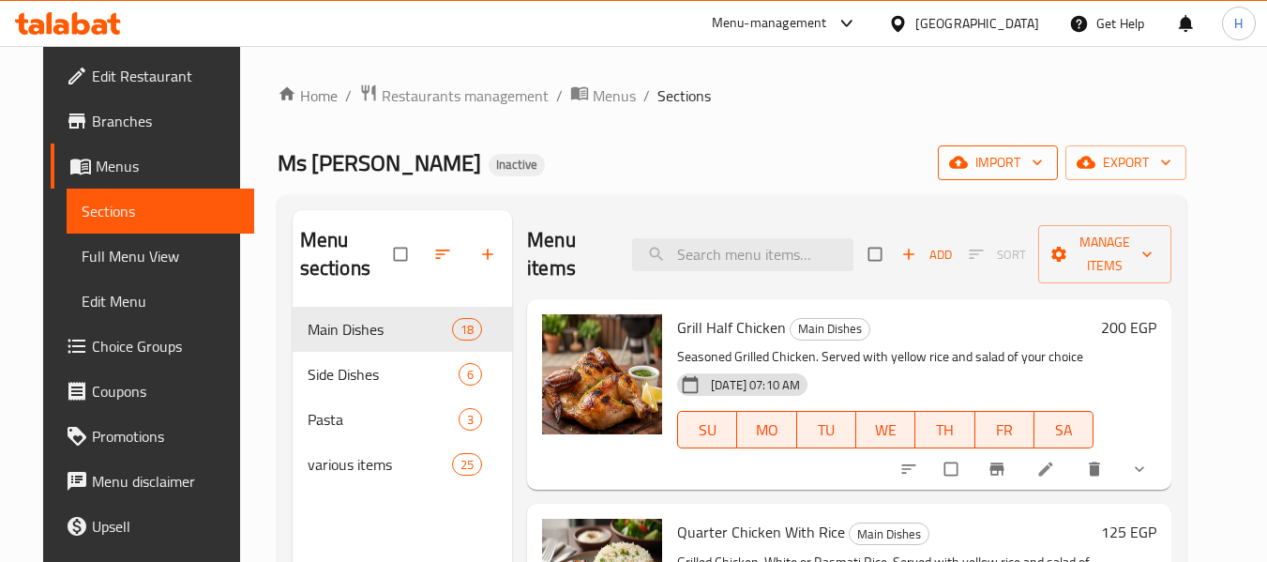
click at [1043, 160] on span "import" at bounding box center [998, 162] width 90 height 23
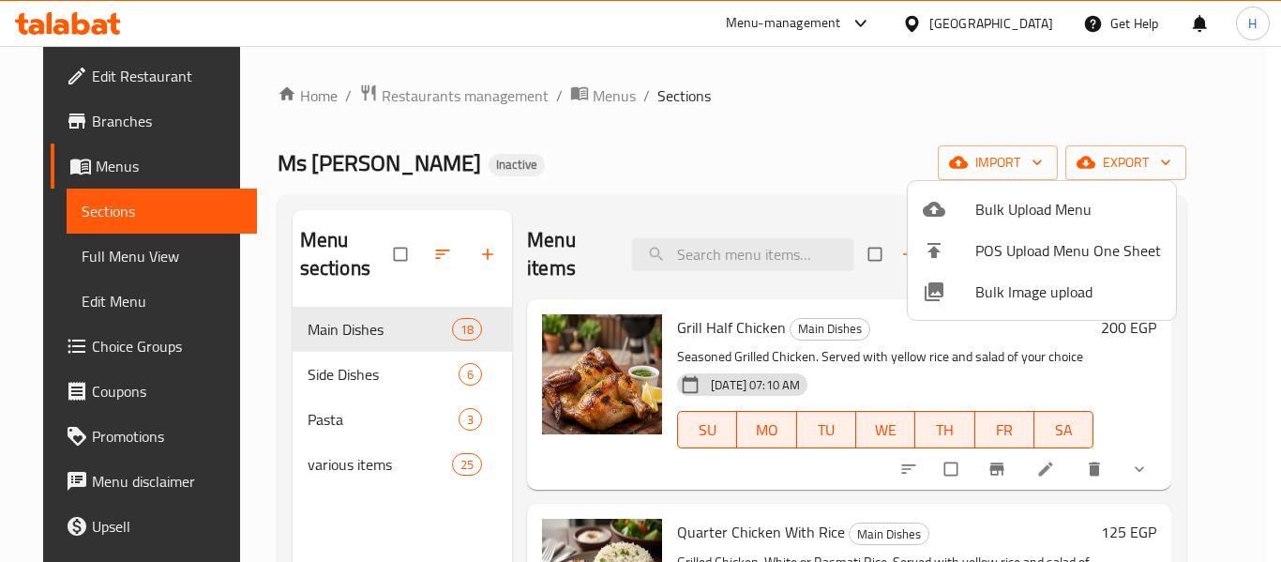
click at [1037, 296] on span "Bulk Image upload" at bounding box center [1068, 291] width 186 height 23
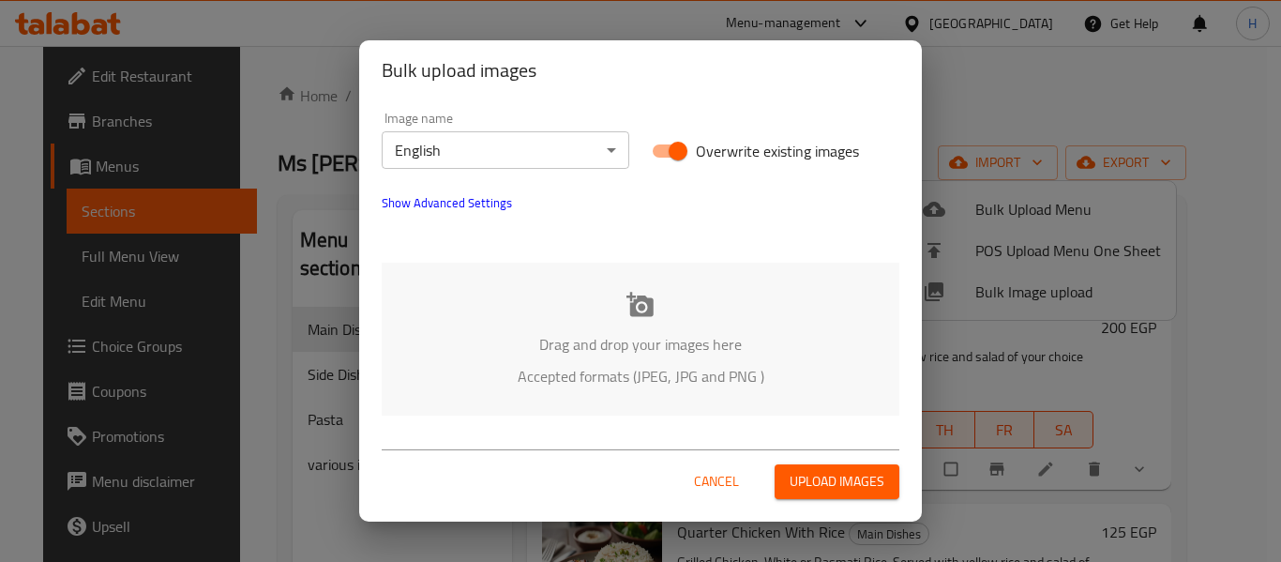
click at [508, 164] on body "​ Menu-management [GEOGRAPHIC_DATA] Get Help H Edit Restaurant Branches Menus S…" at bounding box center [640, 304] width 1281 height 516
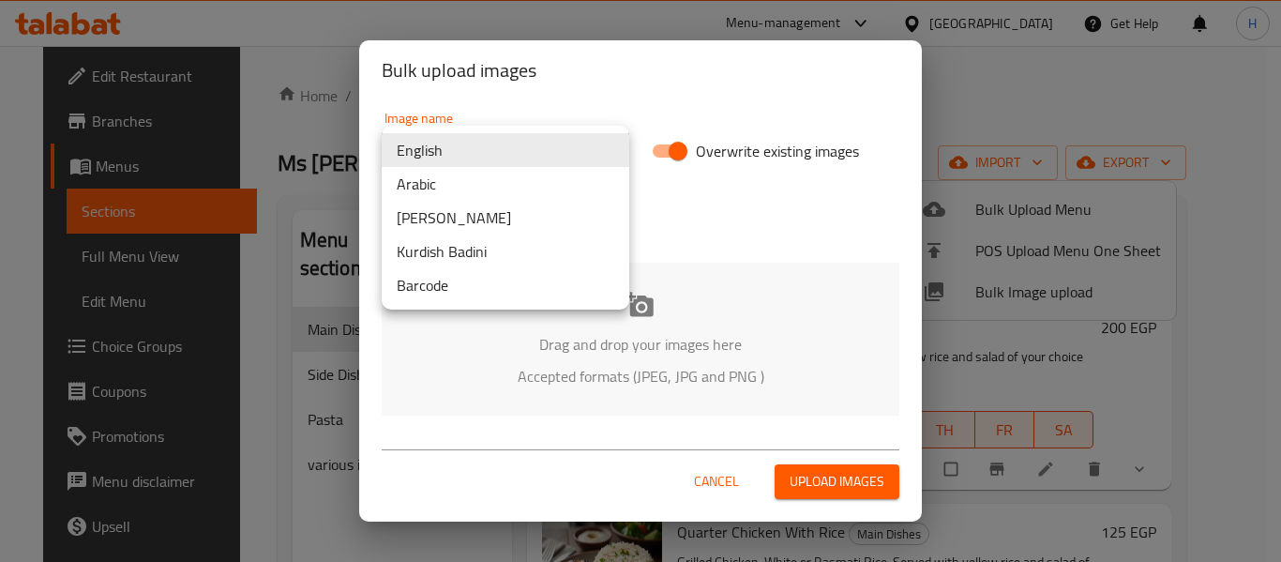
click at [487, 181] on li "Arabic" at bounding box center [506, 184] width 248 height 34
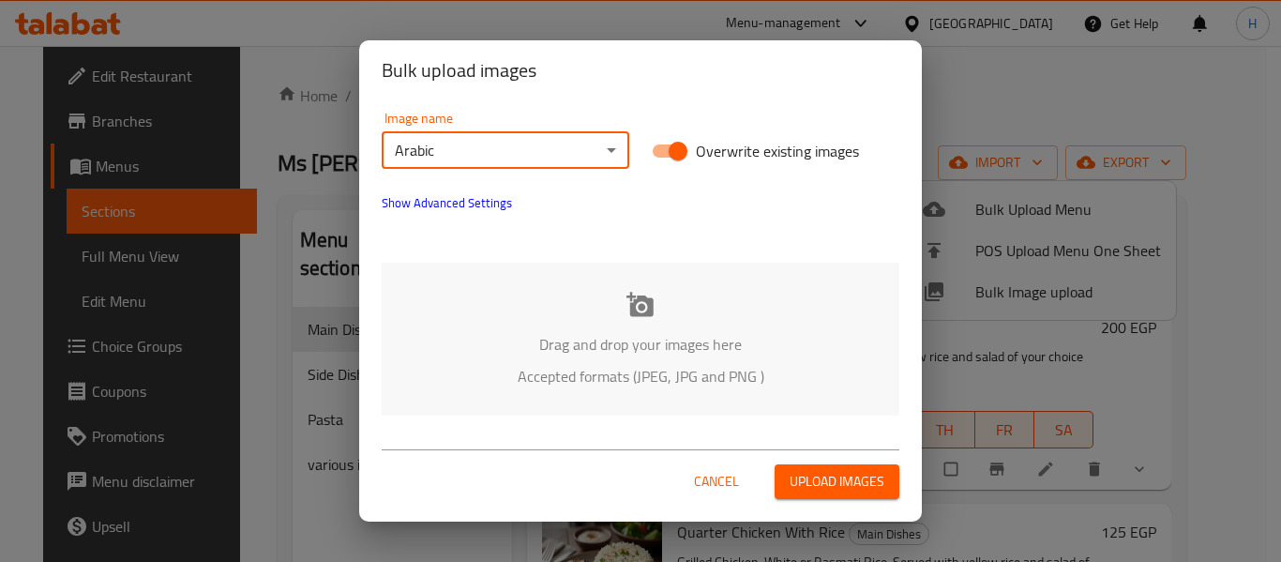
click at [671, 318] on div "Drag and drop your images here Accepted formats (JPEG, JPG and PNG )" at bounding box center [641, 339] width 518 height 153
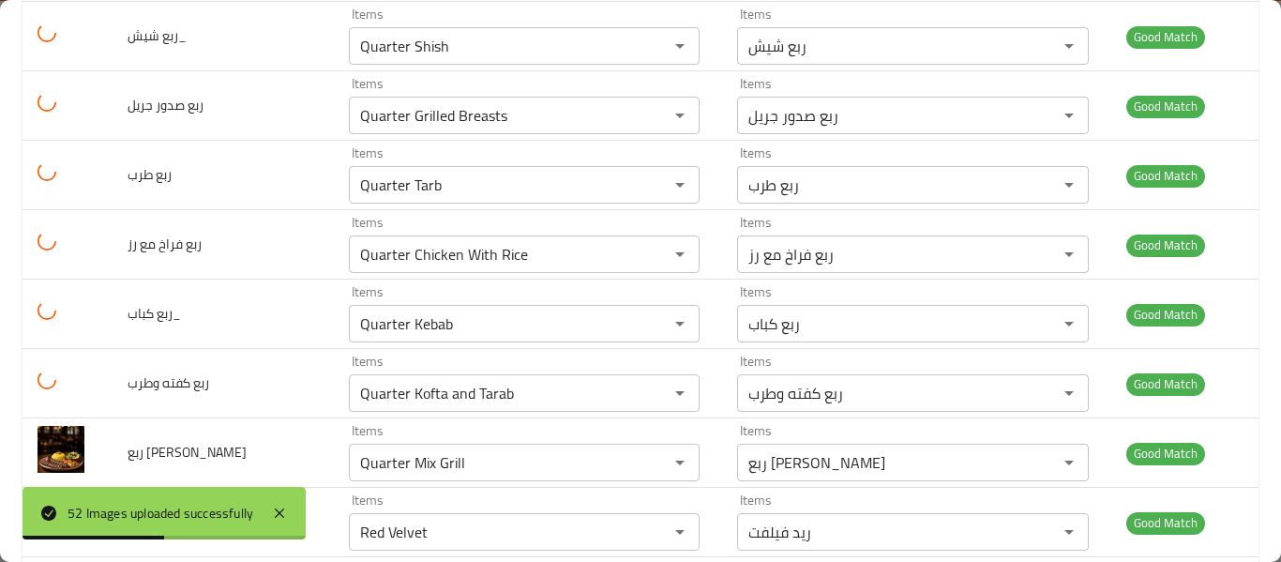
scroll to position [292, 0]
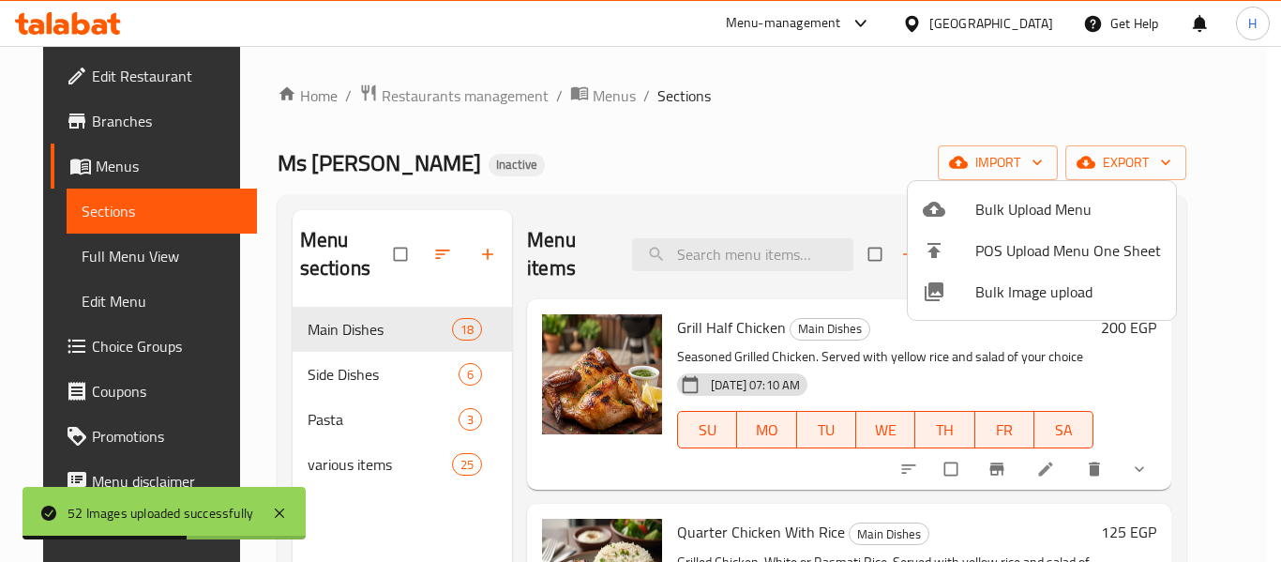
click at [964, 294] on div at bounding box center [949, 291] width 53 height 23
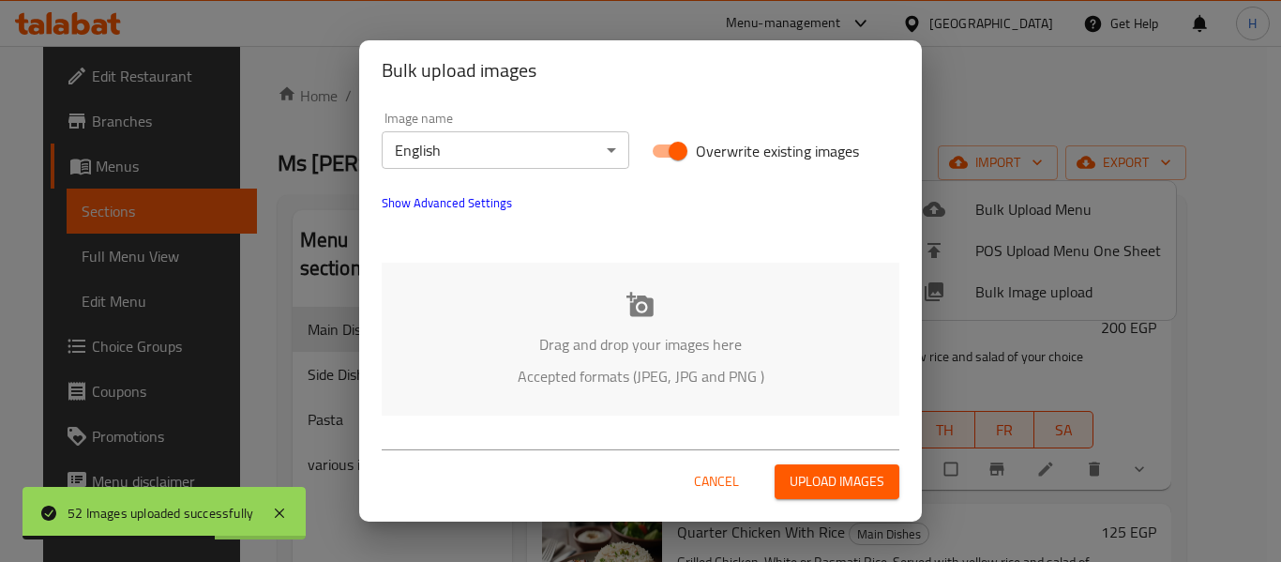
click at [653, 148] on input "Overwrite existing images" at bounding box center [677, 151] width 107 height 36
checkbox input "false"
click at [557, 157] on body "52 Images uploaded successfully ​ Menu-management Egypt Get Help H Edit Restaur…" at bounding box center [640, 304] width 1281 height 516
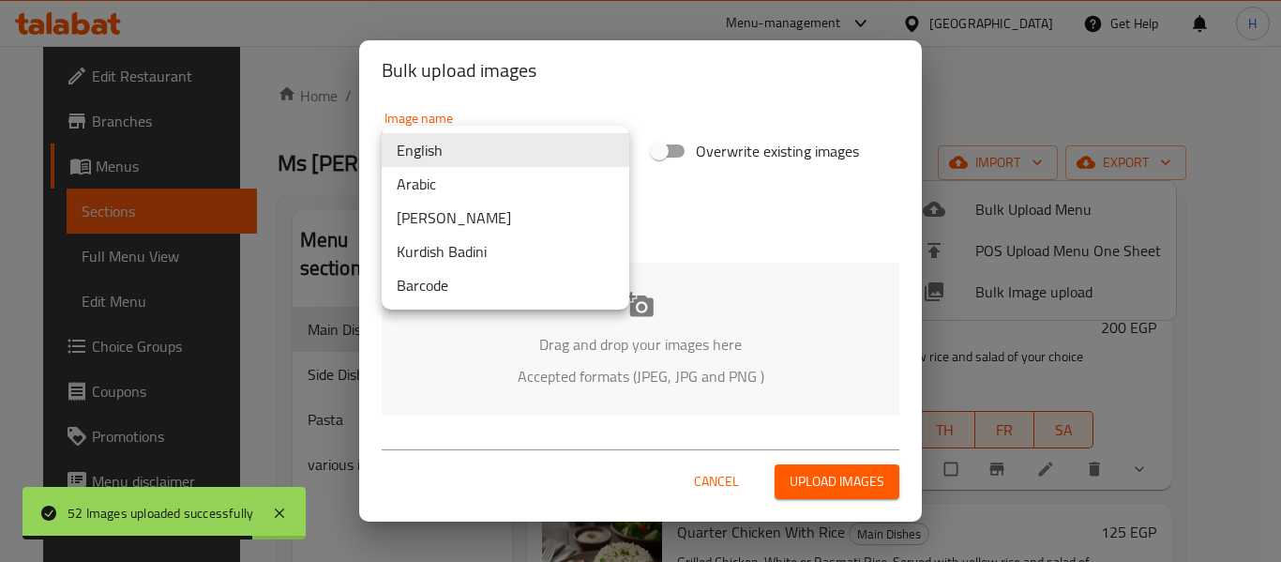
click at [533, 193] on li "Arabic" at bounding box center [506, 184] width 248 height 34
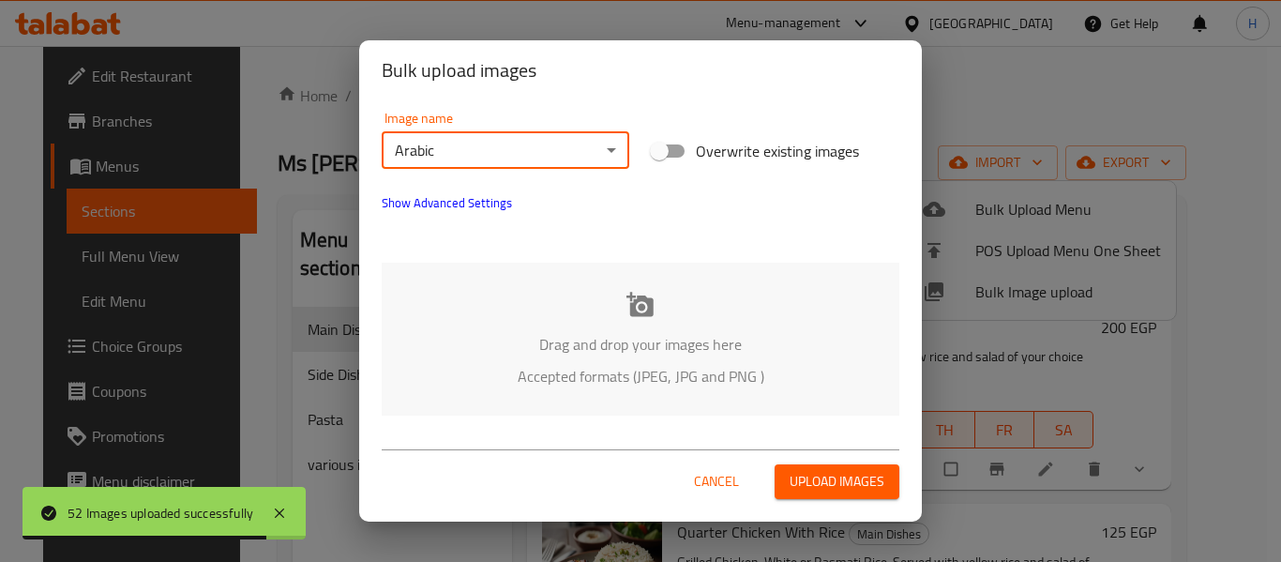
click at [610, 321] on div "Drag and drop your images here Accepted formats (JPEG, JPG and PNG )" at bounding box center [641, 339] width 518 height 153
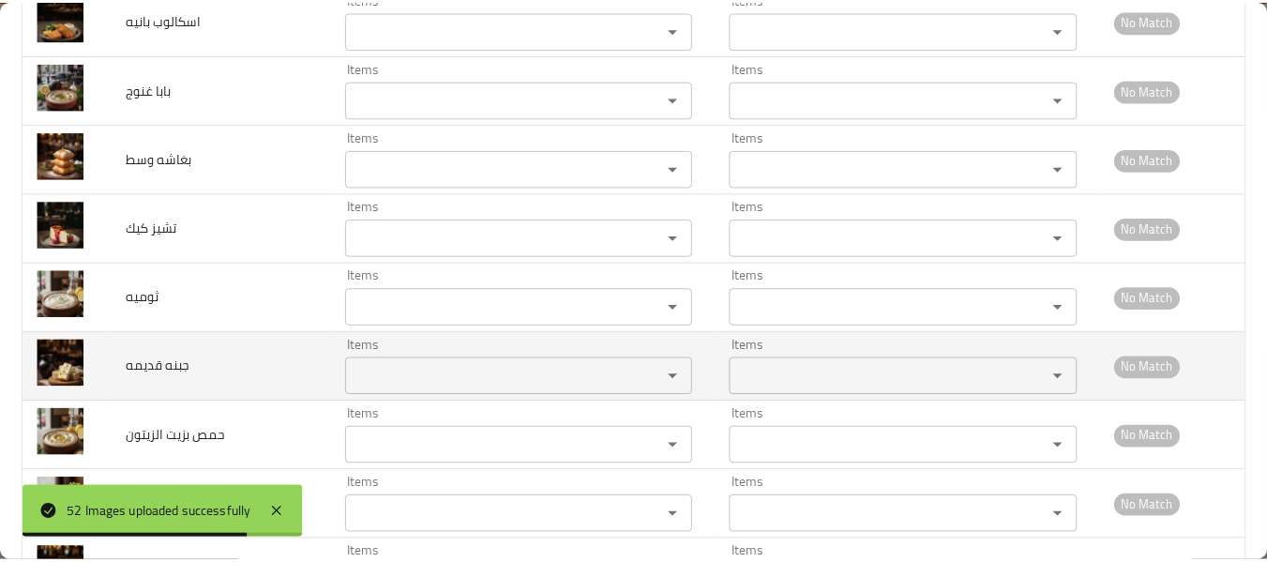
scroll to position [0, 0]
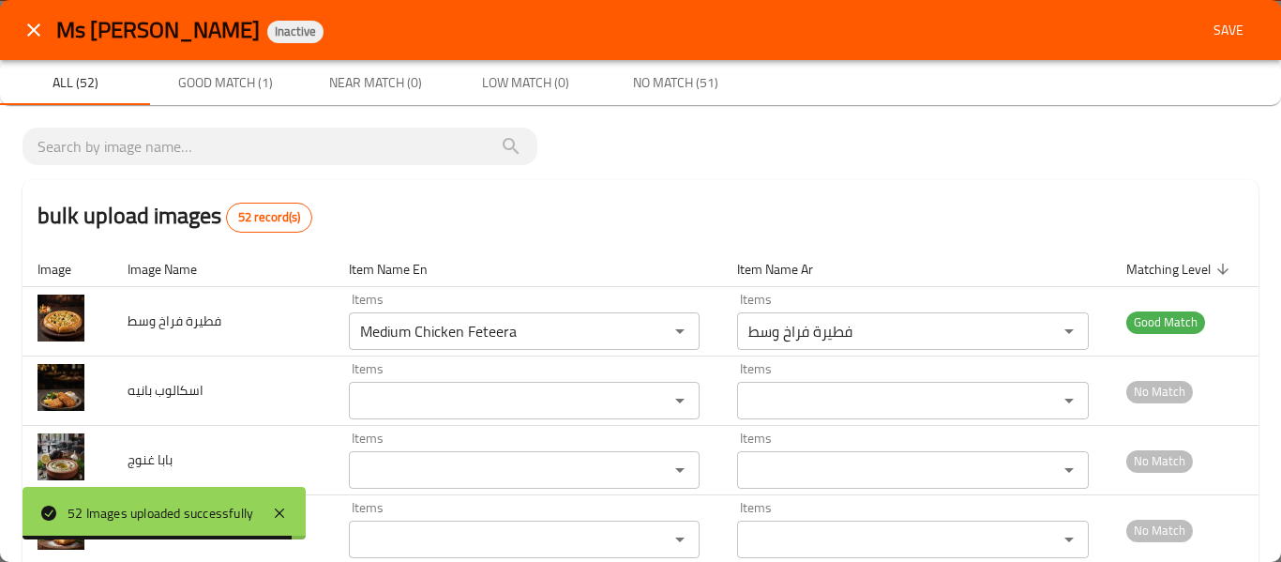
click at [1237, 22] on button "Save" at bounding box center [1228, 30] width 60 height 35
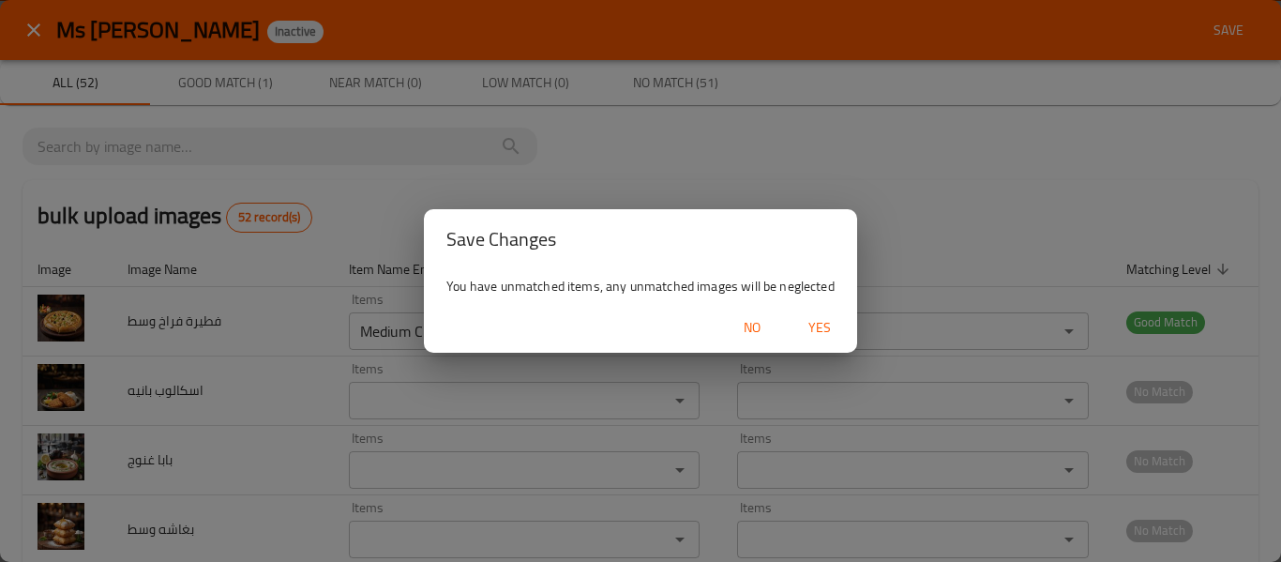
click at [745, 332] on span "No" at bounding box center [751, 327] width 45 height 23
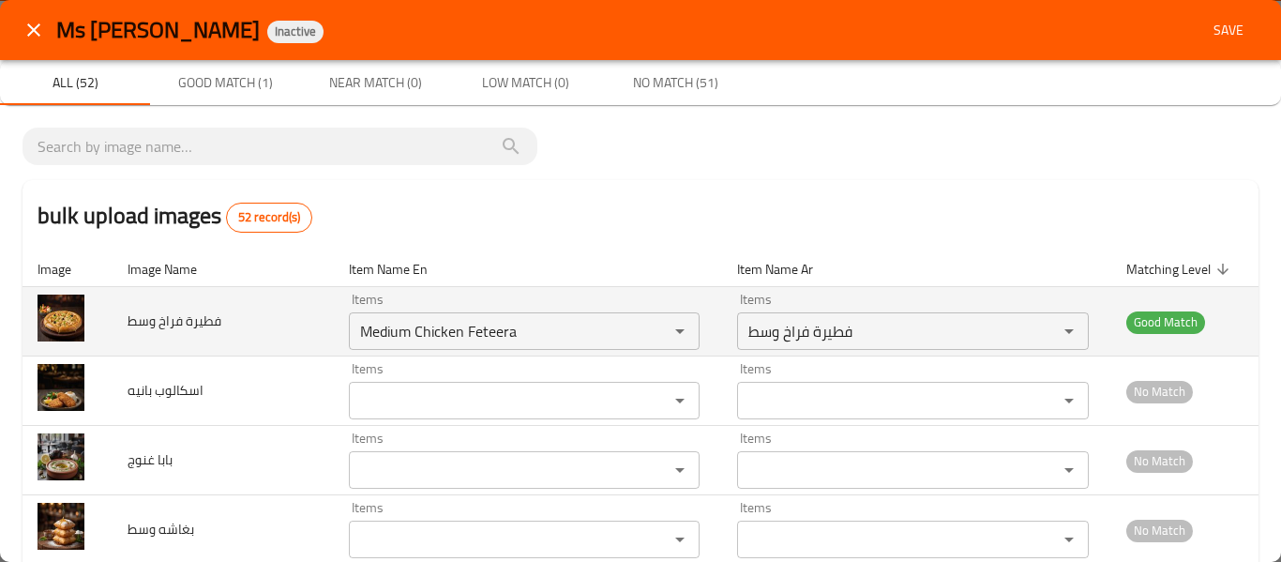
click at [578, 357] on td "Items Items" at bounding box center [528, 390] width 389 height 69
click at [569, 348] on div "Medium Chicken Feteera Items" at bounding box center [525, 331] width 352 height 38
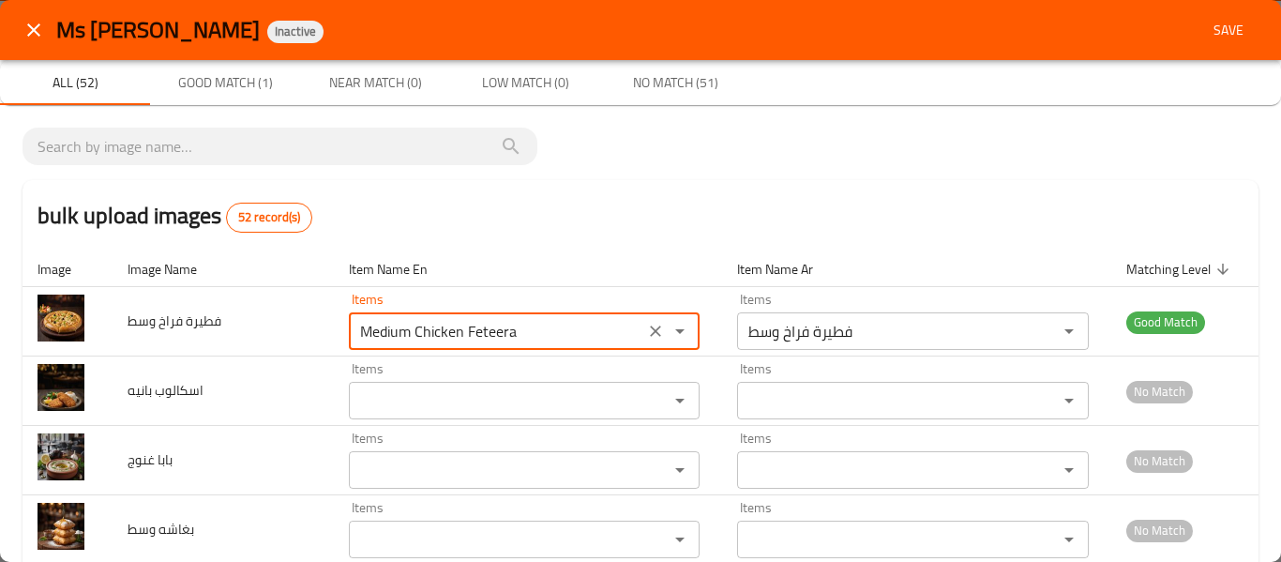
click at [1207, 23] on span "Save" at bounding box center [1228, 30] width 45 height 23
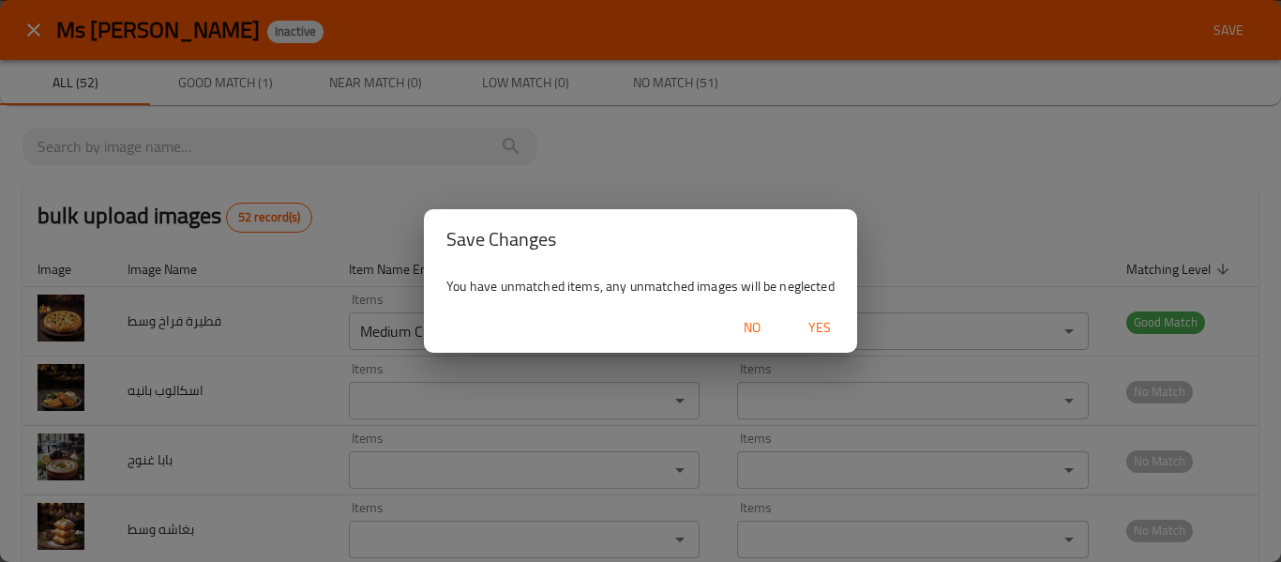
click at [840, 318] on span "Yes" at bounding box center [819, 327] width 45 height 23
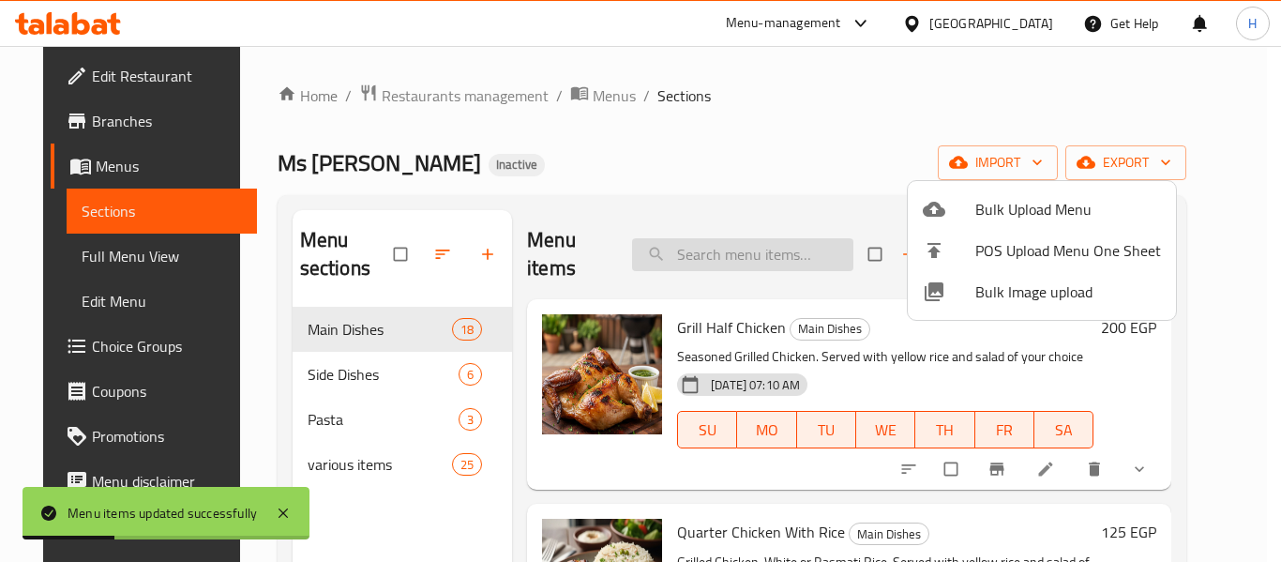
click at [665, 244] on div at bounding box center [640, 281] width 1281 height 562
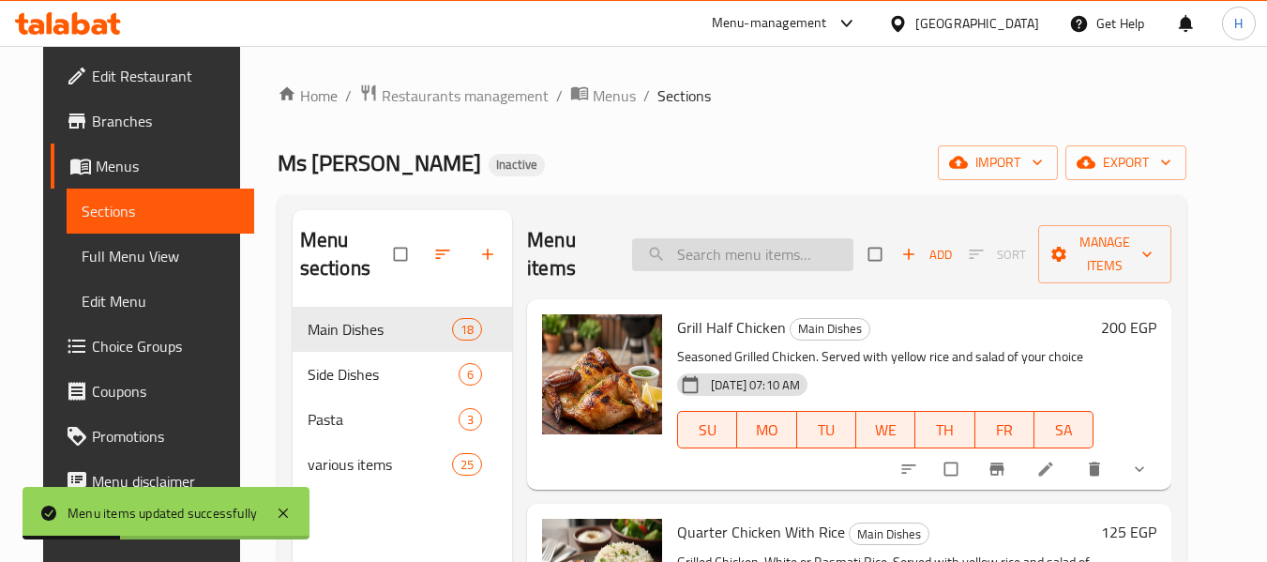
click at [667, 245] on input "search" at bounding box center [742, 254] width 221 height 33
paste input "Medium Chicken Feteera"
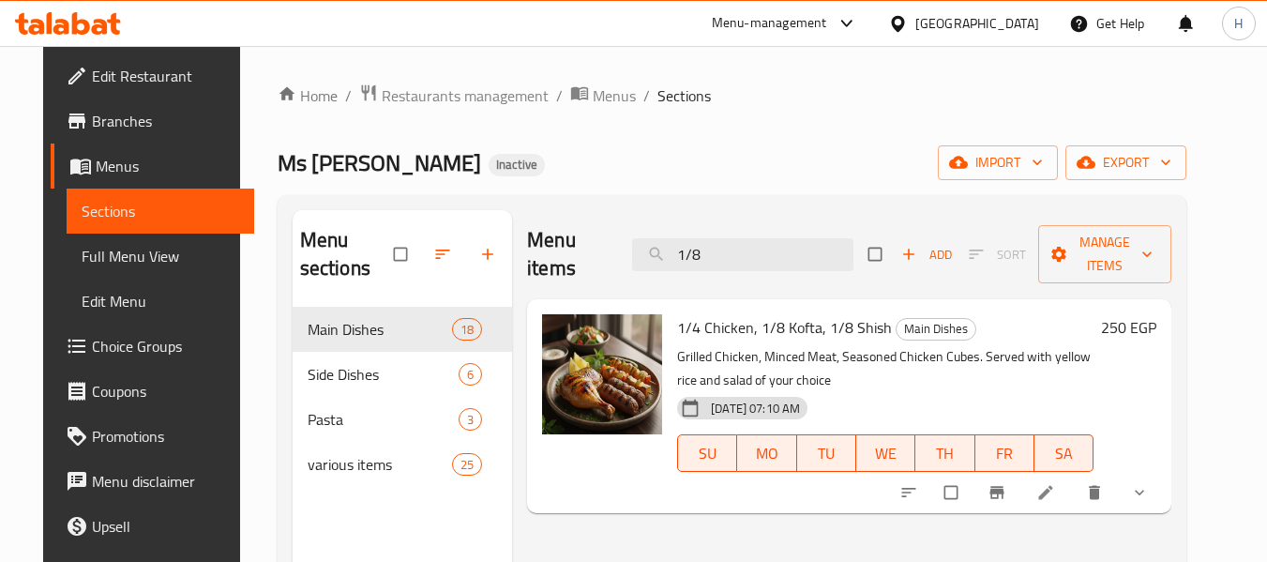
paste input "Single Pigeon"
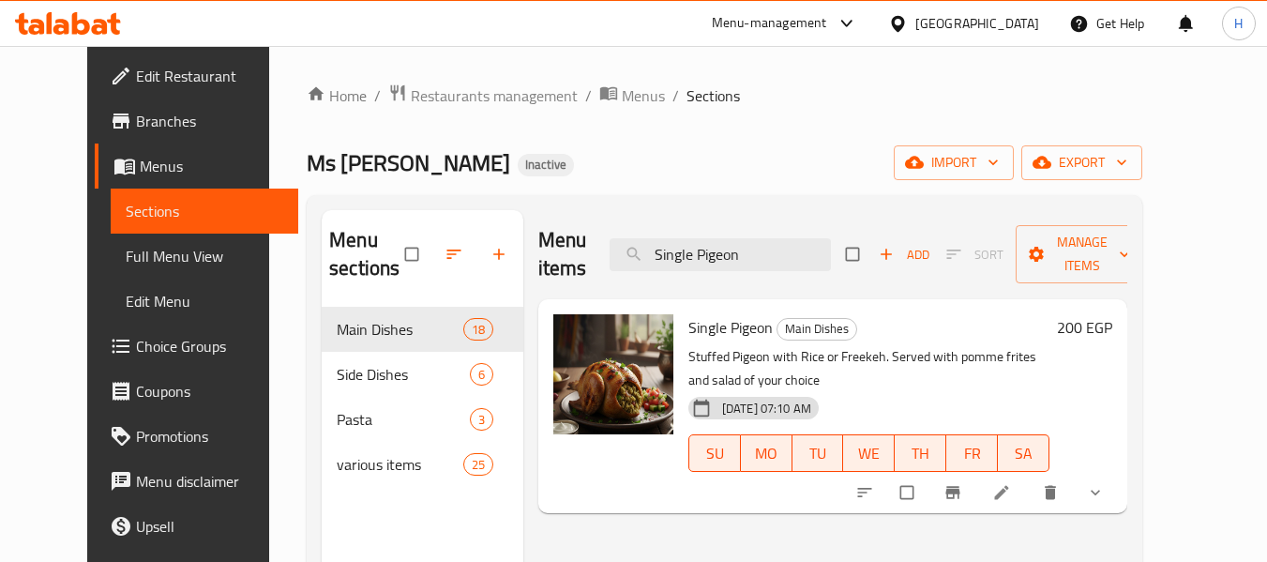
type input "Single Pigeon"
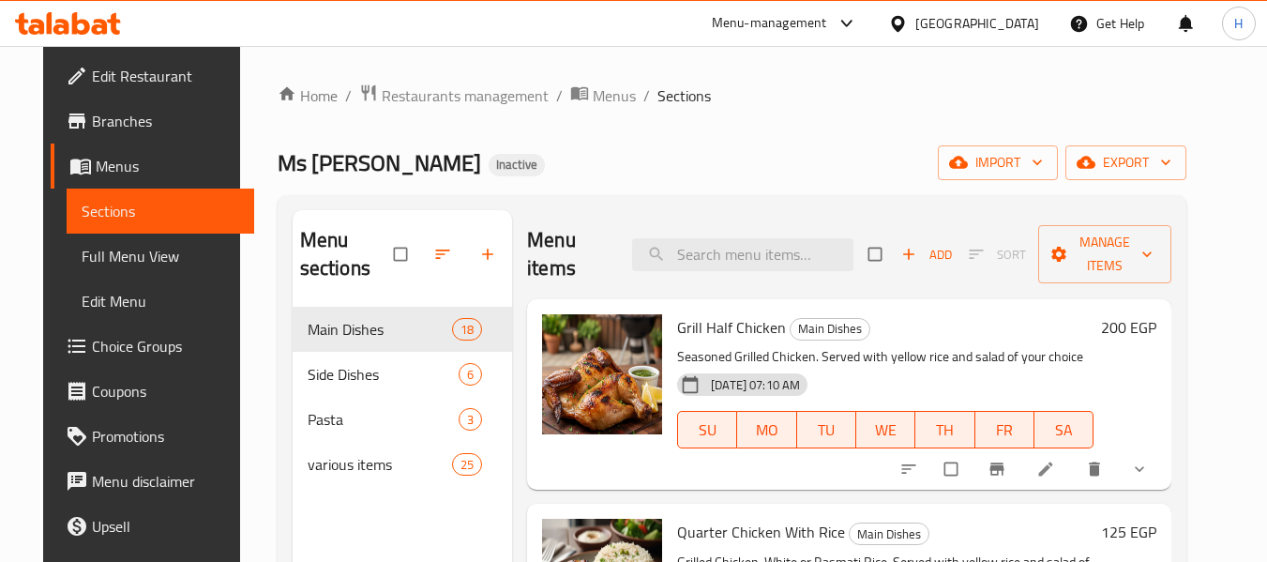
click at [157, 258] on span "Full Menu View" at bounding box center [161, 256] width 158 height 23
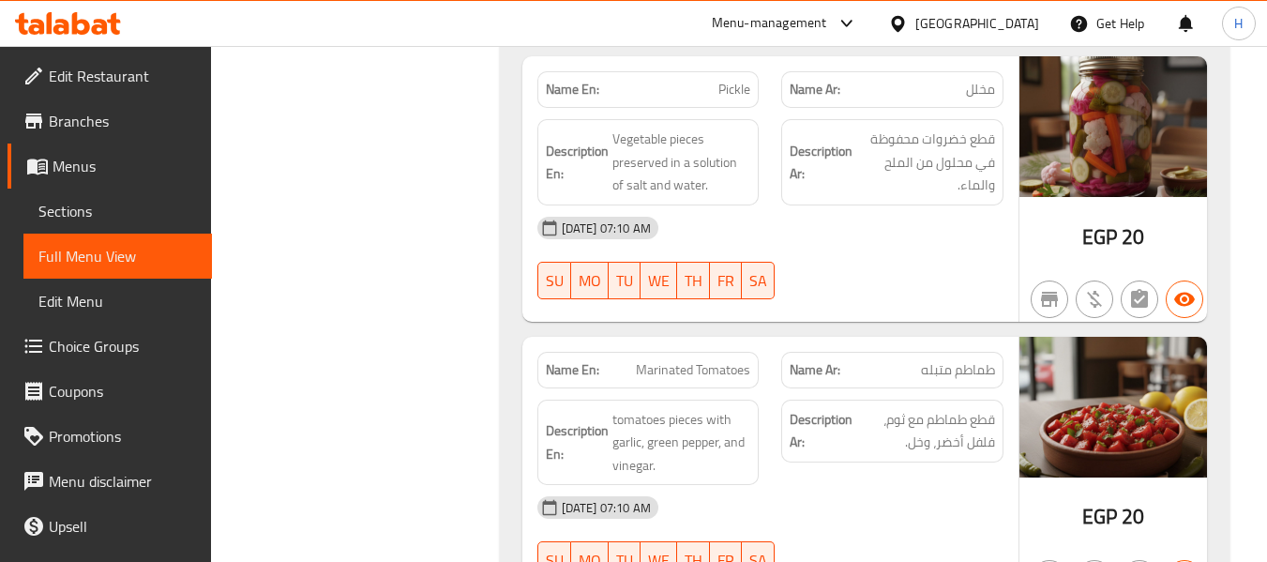
scroll to position [16481, 0]
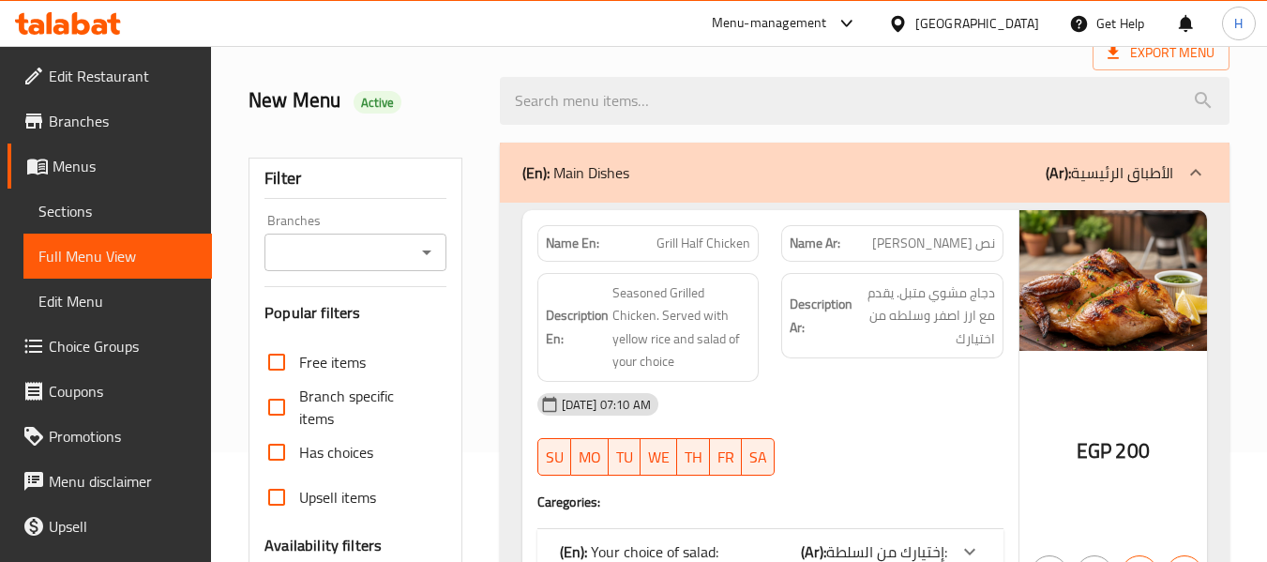
scroll to position [563, 0]
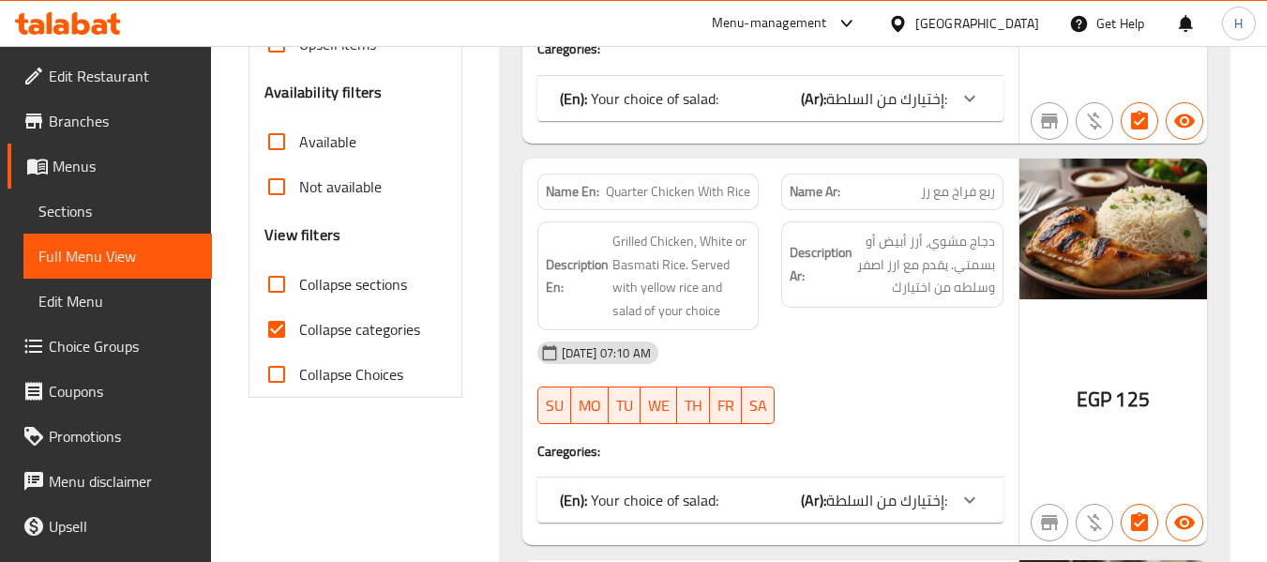
click at [353, 327] on span "Collapse categories" at bounding box center [359, 329] width 121 height 23
click at [299, 327] on input "Collapse categories" at bounding box center [276, 329] width 45 height 45
checkbox input "false"
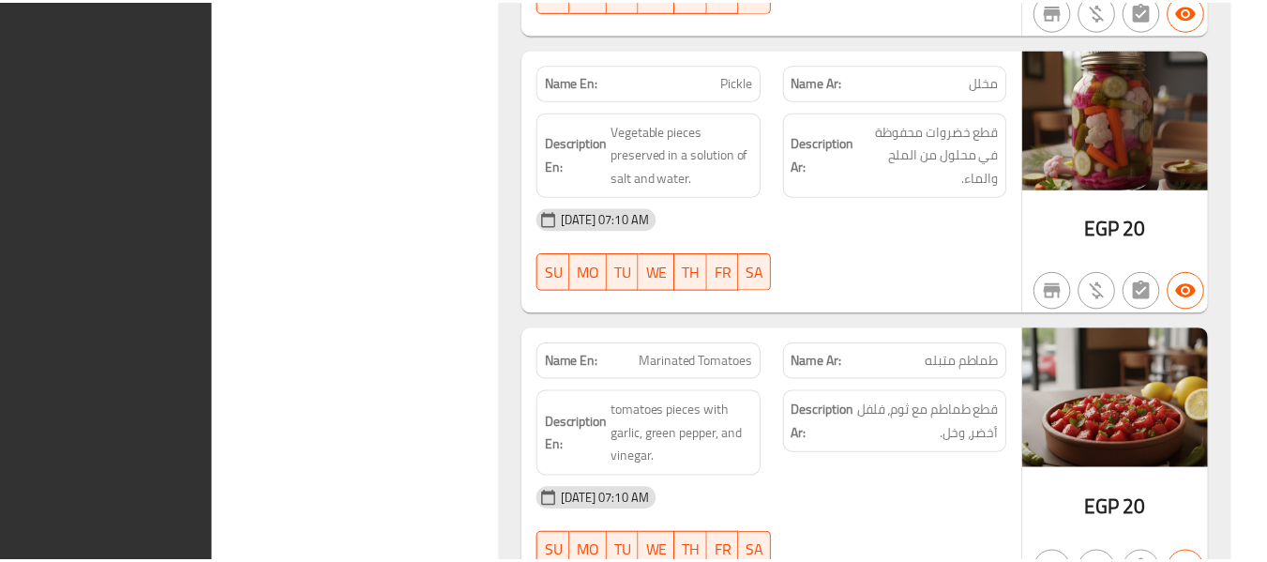
scroll to position [20357, 0]
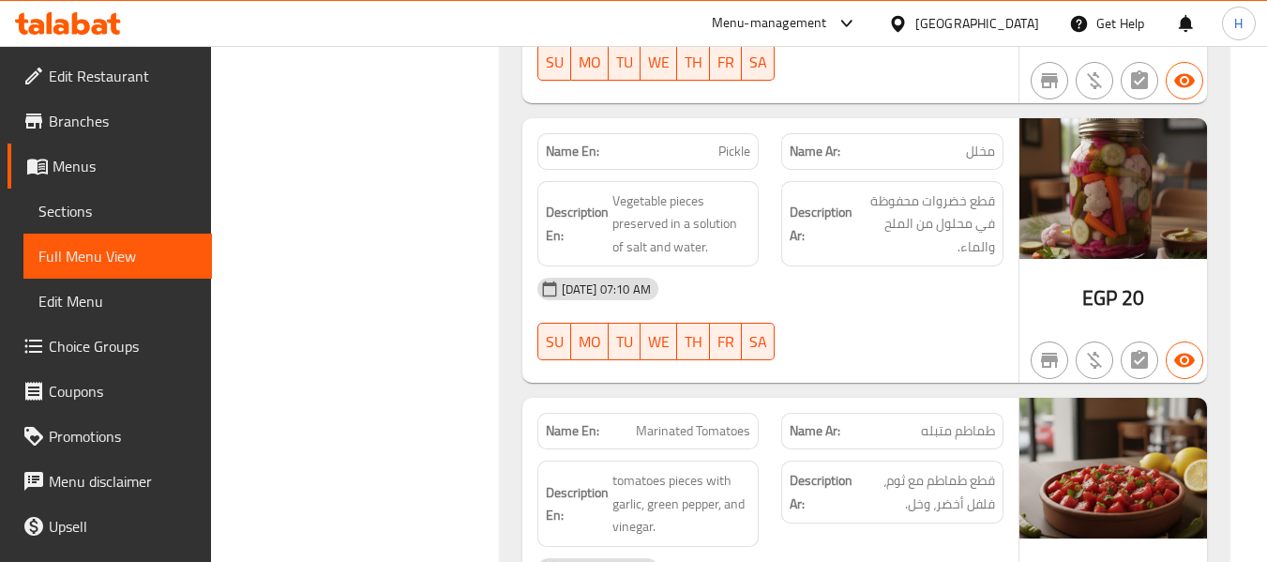
click at [157, 202] on span "Sections" at bounding box center [117, 211] width 158 height 23
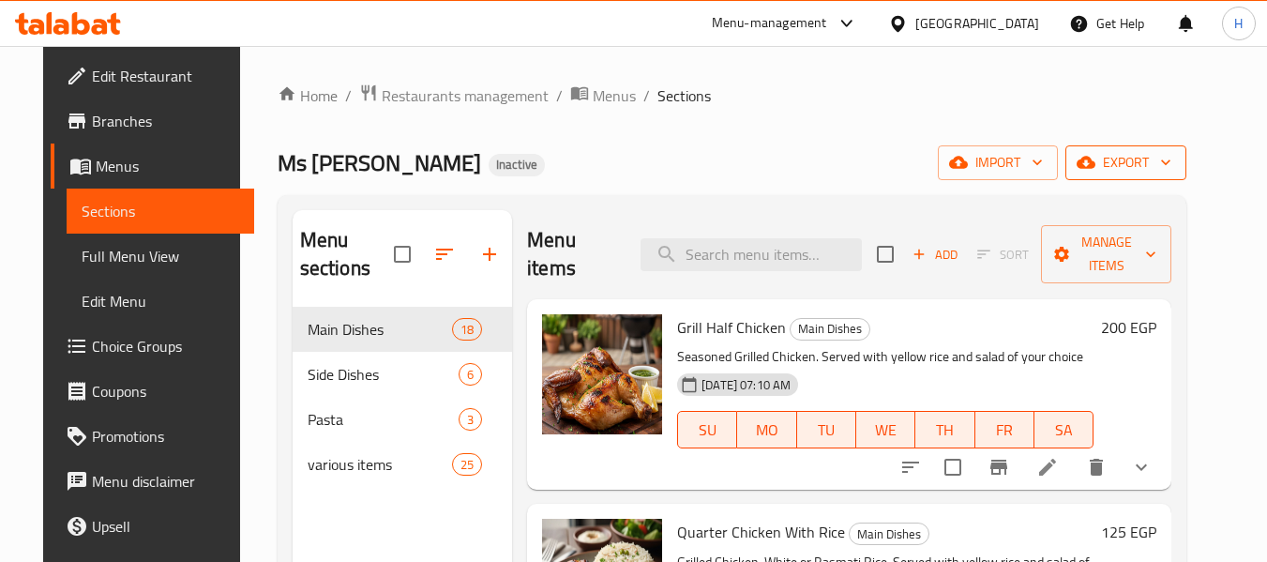
click at [1154, 168] on span "export" at bounding box center [1125, 162] width 91 height 23
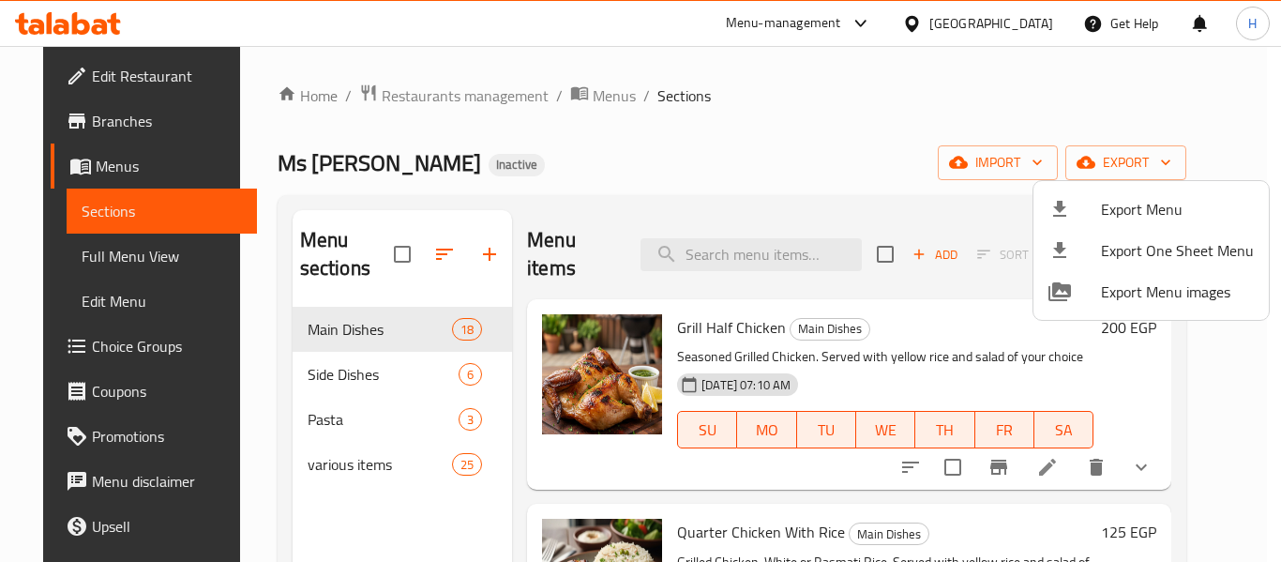
click at [1139, 219] on span "Export Menu" at bounding box center [1177, 209] width 153 height 23
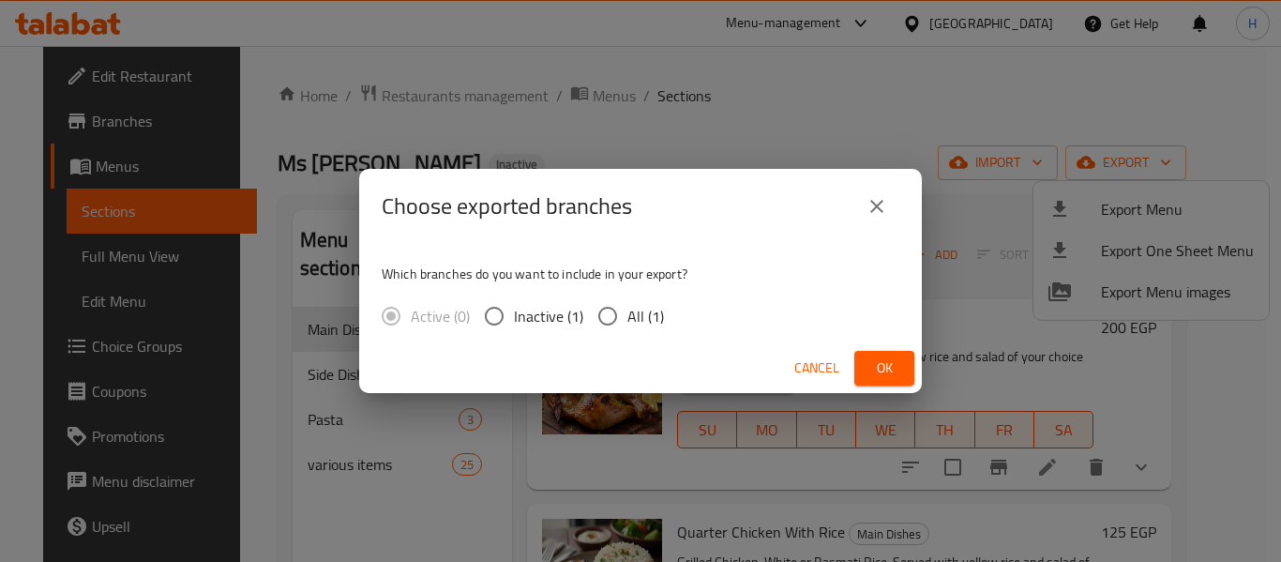
click at [646, 322] on span "All (1)" at bounding box center [645, 316] width 37 height 23
click at [627, 322] on input "All (1)" at bounding box center [607, 315] width 39 height 39
radio input "true"
click at [893, 366] on span "Ok" at bounding box center [884, 367] width 30 height 23
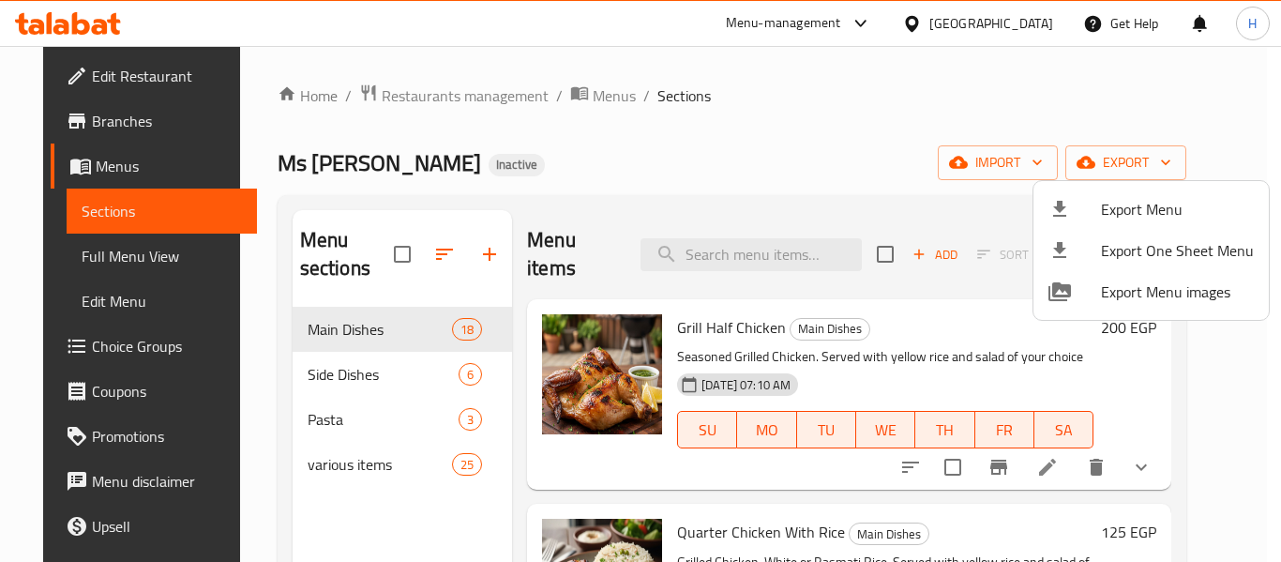
click at [331, 375] on div at bounding box center [640, 281] width 1281 height 562
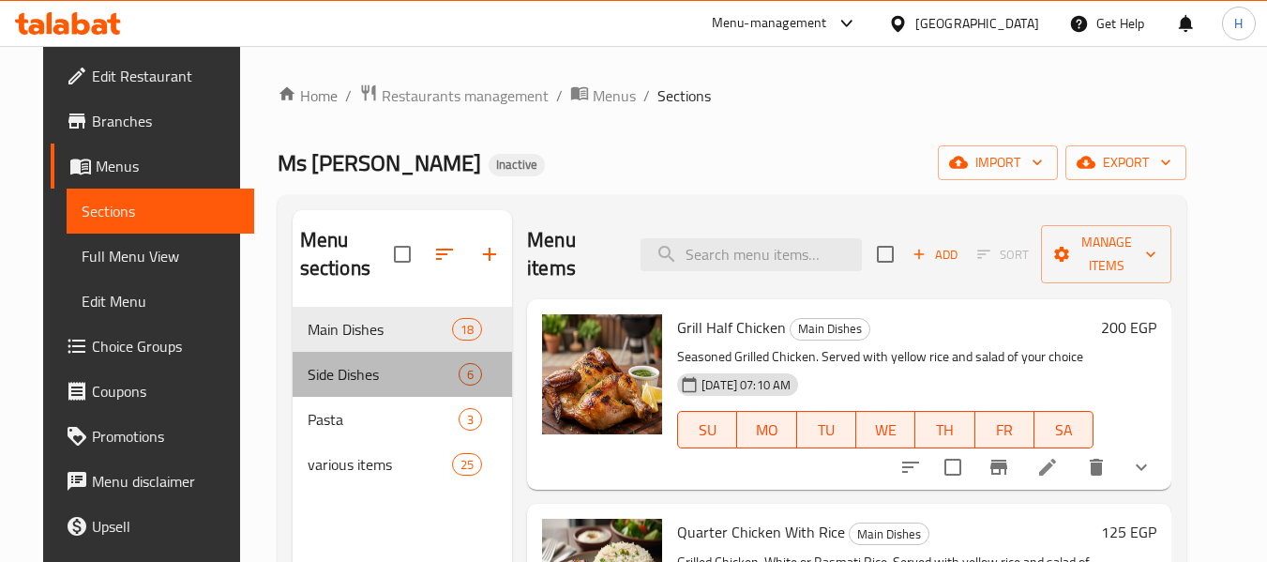
click at [334, 387] on div "Side Dishes 6" at bounding box center [402, 374] width 219 height 45
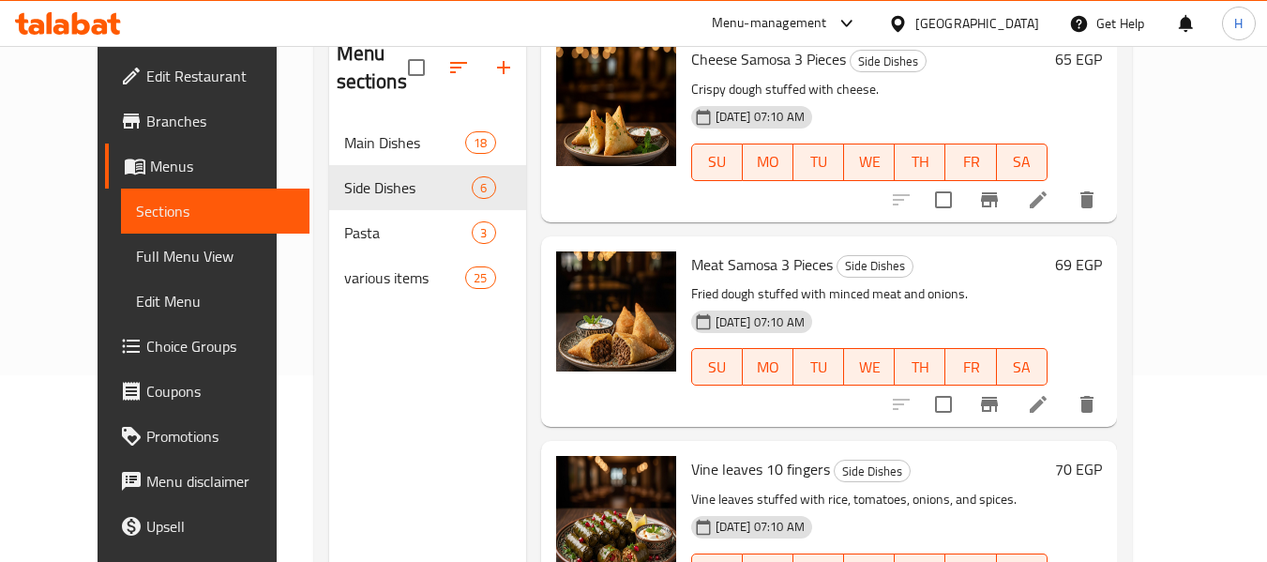
scroll to position [188, 0]
